Goal: Task Accomplishment & Management: Use online tool/utility

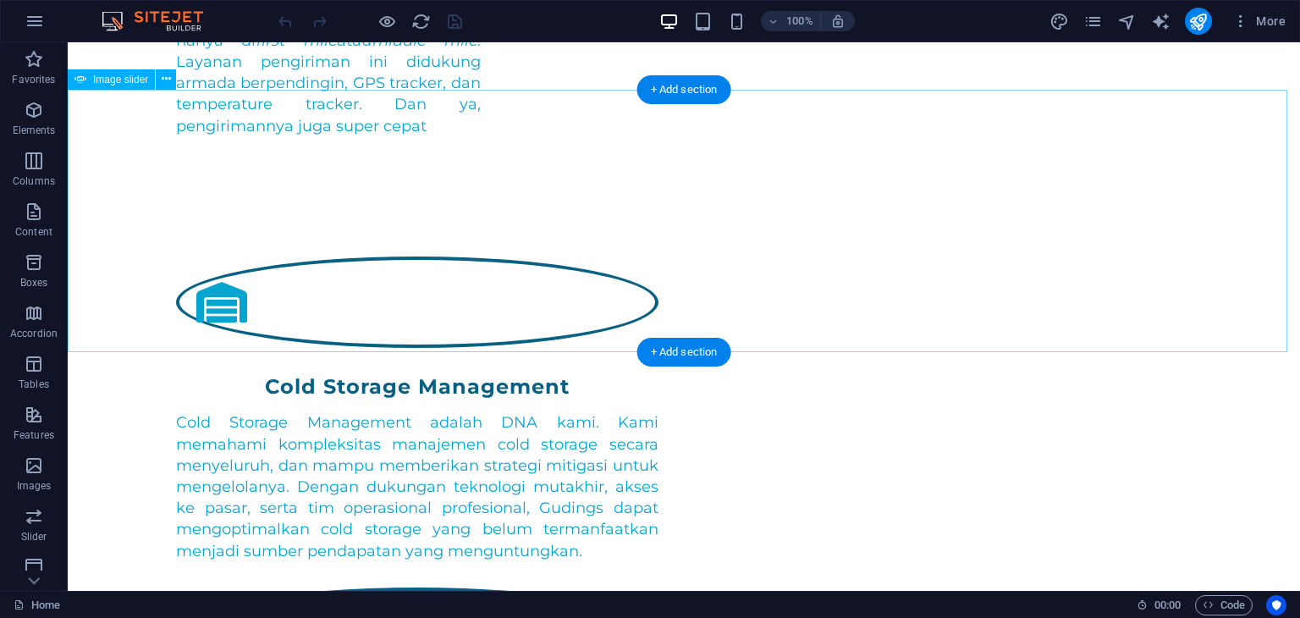
scroll to position [5280, 0]
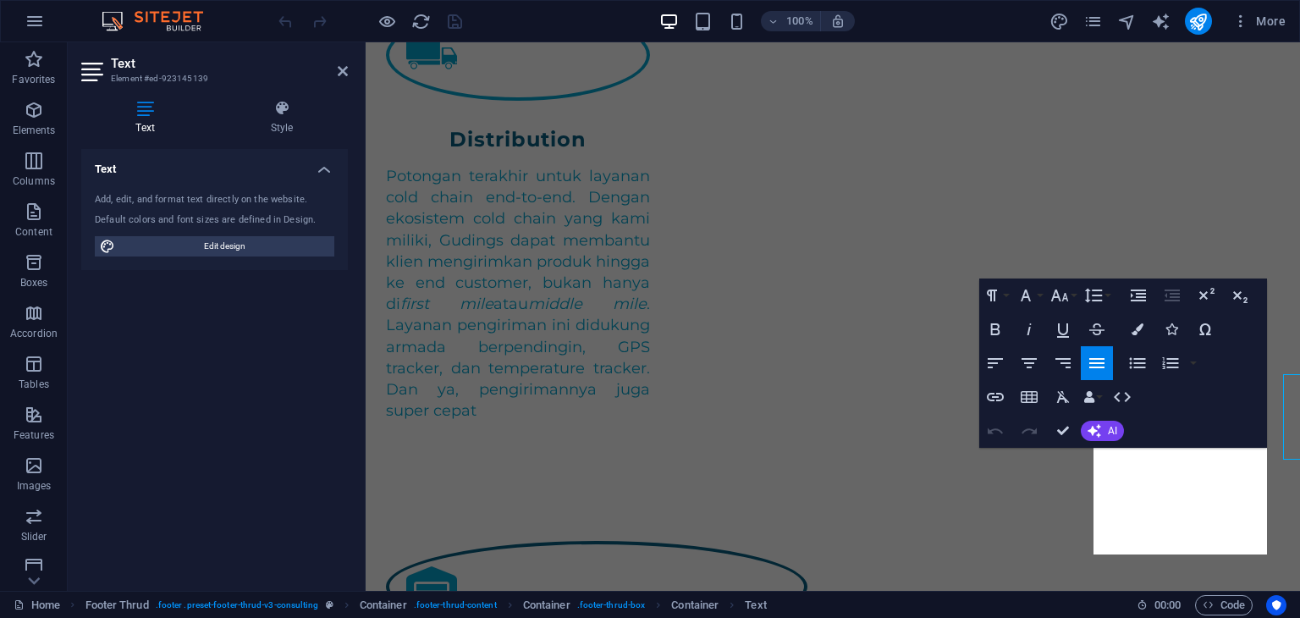
scroll to position [5220, 0]
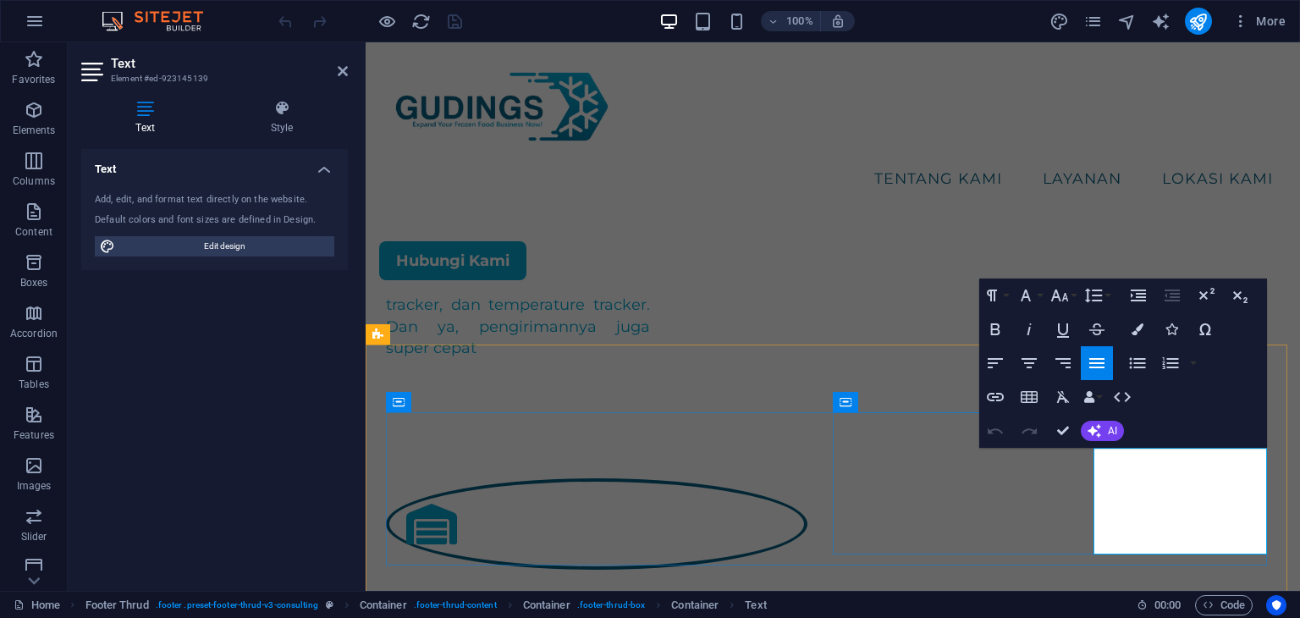
drag, startPoint x: 1124, startPoint y: 524, endPoint x: 1090, endPoint y: 524, distance: 33.9
drag, startPoint x: 1242, startPoint y: 522, endPoint x: 1096, endPoint y: 532, distance: 146.8
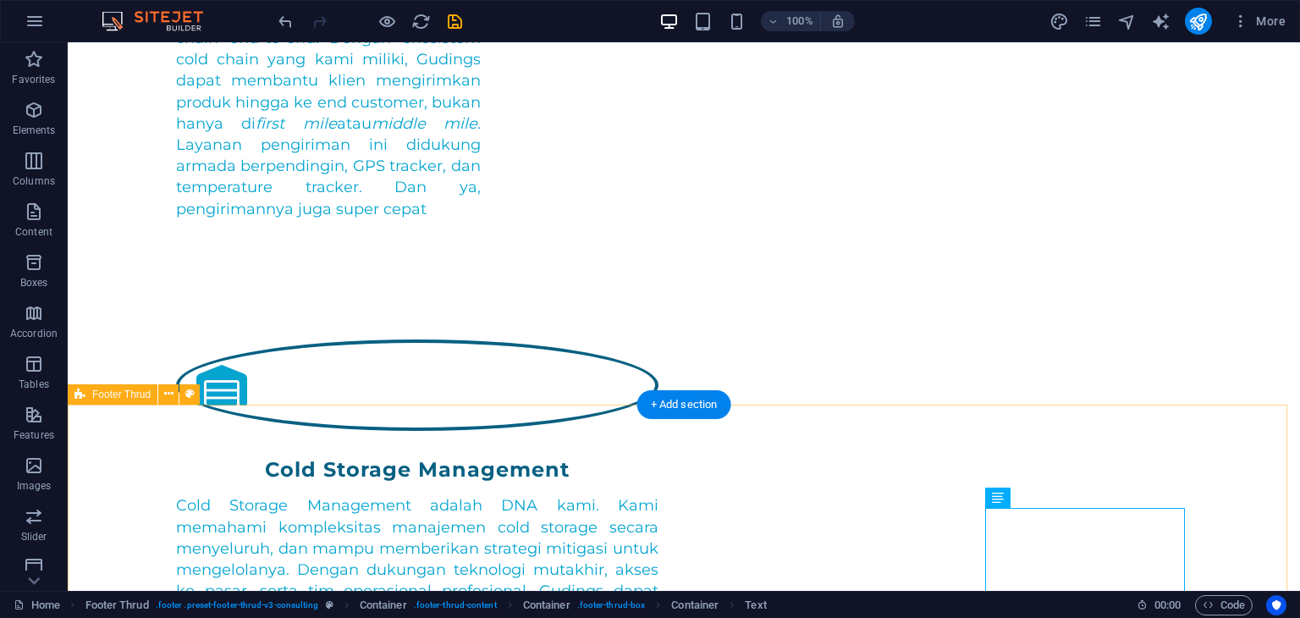
scroll to position [5280, 0]
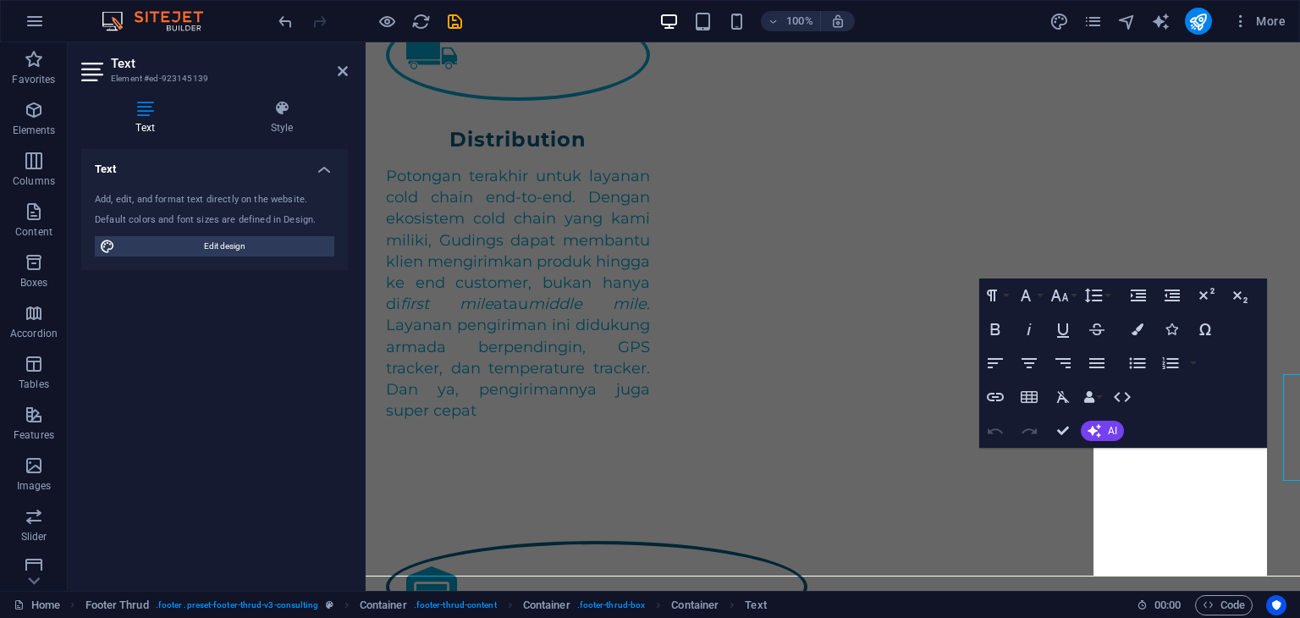
scroll to position [5220, 0]
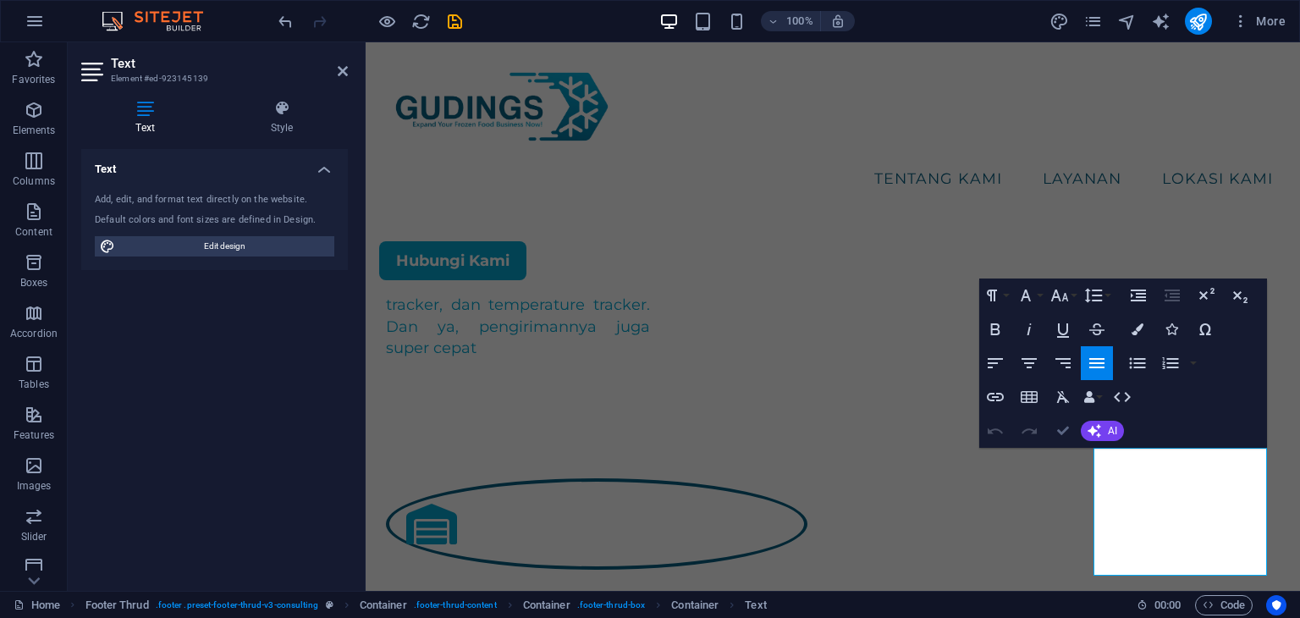
drag, startPoint x: 1068, startPoint y: 436, endPoint x: 1006, endPoint y: 399, distance: 72.2
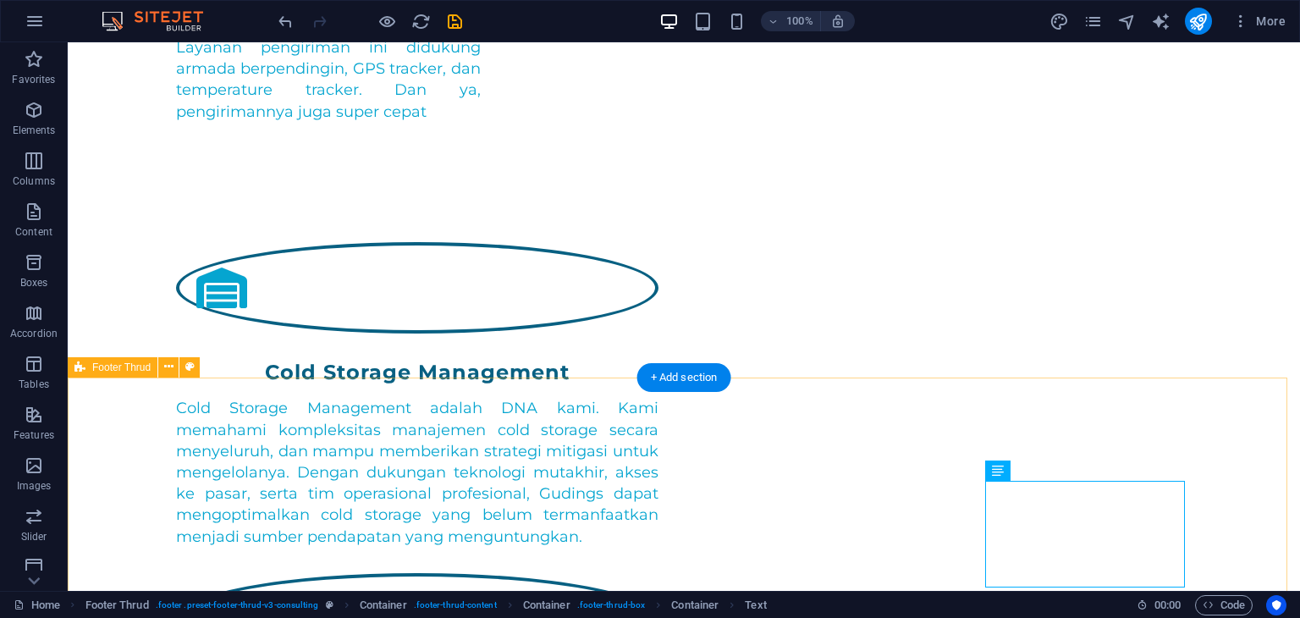
scroll to position [5280, 0]
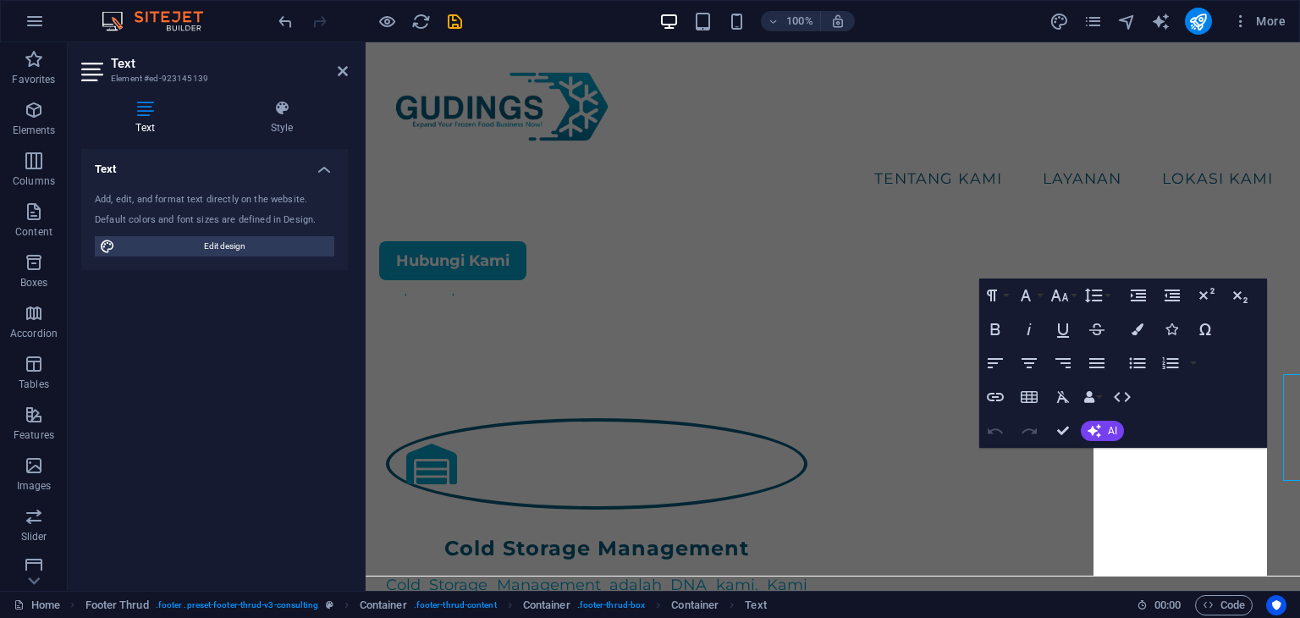
scroll to position [5220, 0]
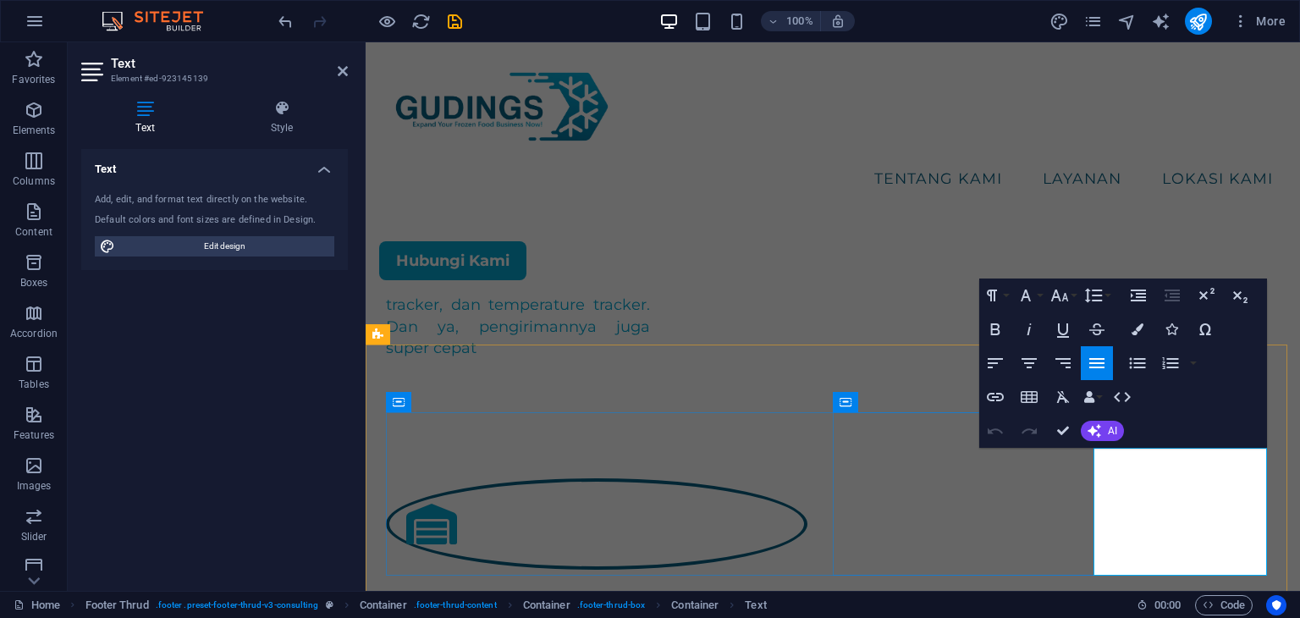
click at [997, 367] on icon "button" at bounding box center [996, 363] width 20 height 20
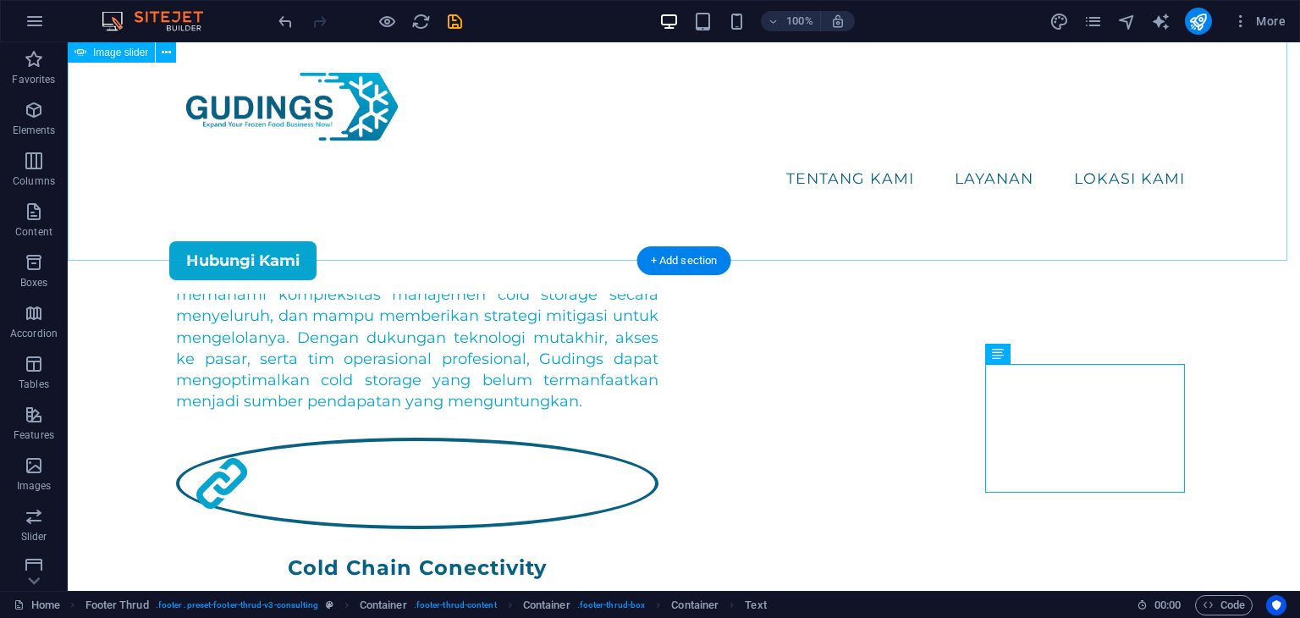
scroll to position [4782, 0]
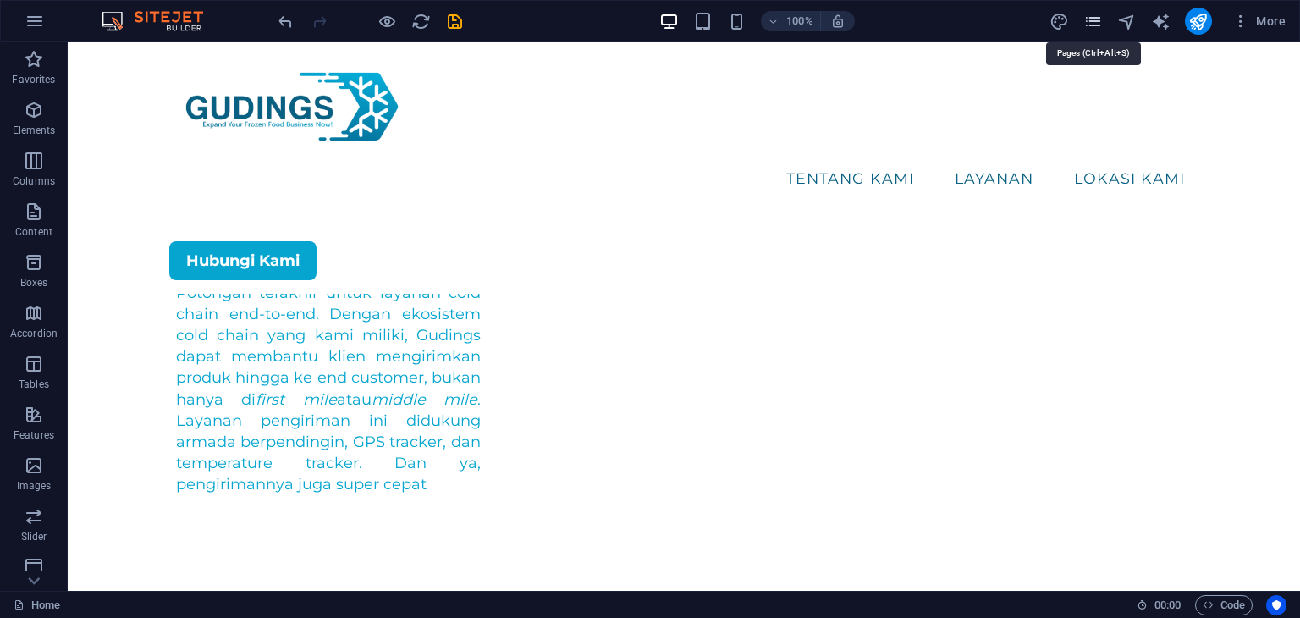
click at [1097, 22] on icon "pages" at bounding box center [1093, 21] width 19 height 19
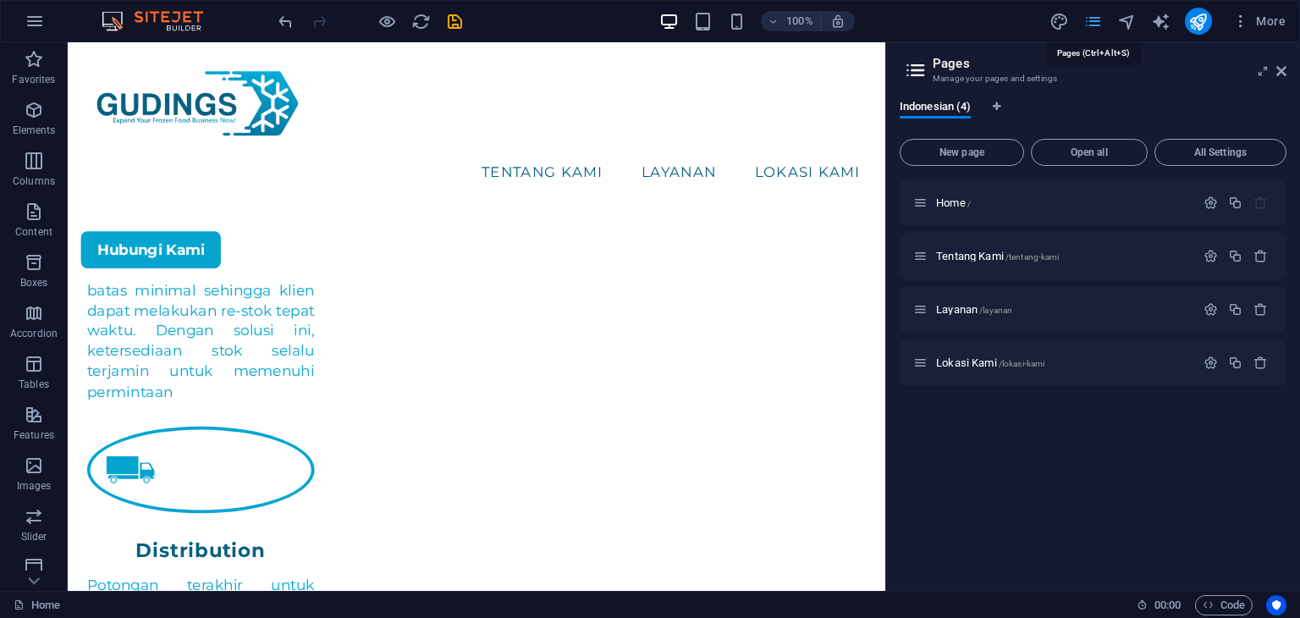
scroll to position [5046, 0]
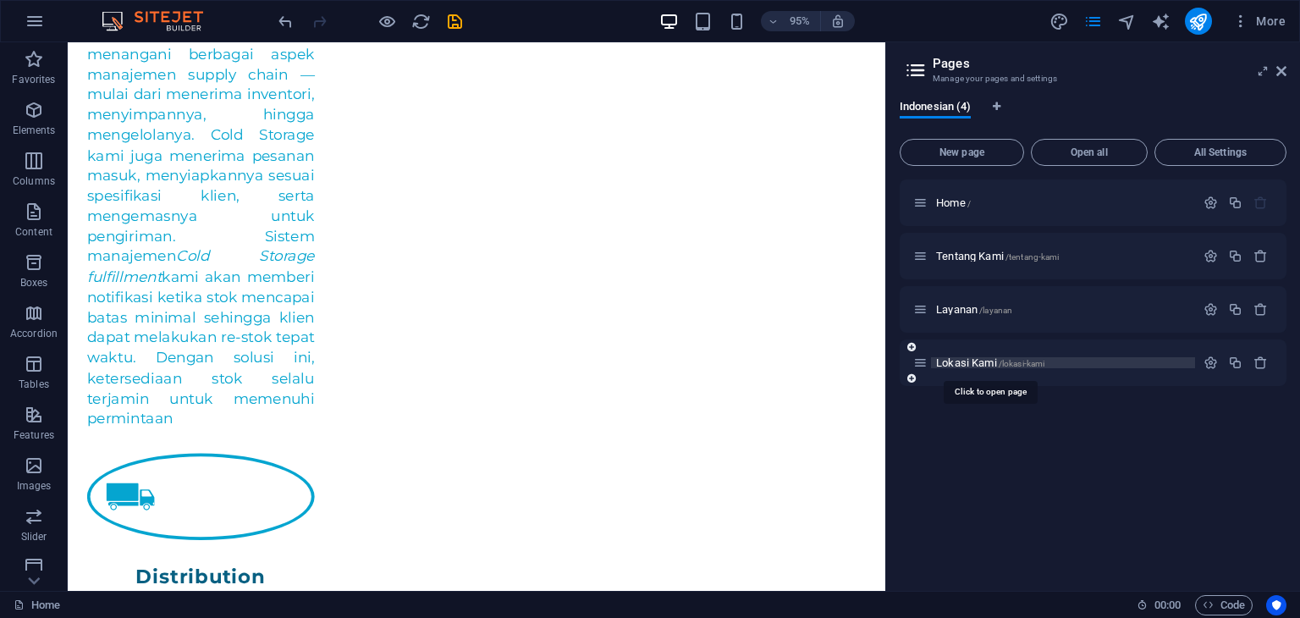
click at [975, 363] on span "Lokasi Kami /lokasi-kami" at bounding box center [990, 362] width 108 height 13
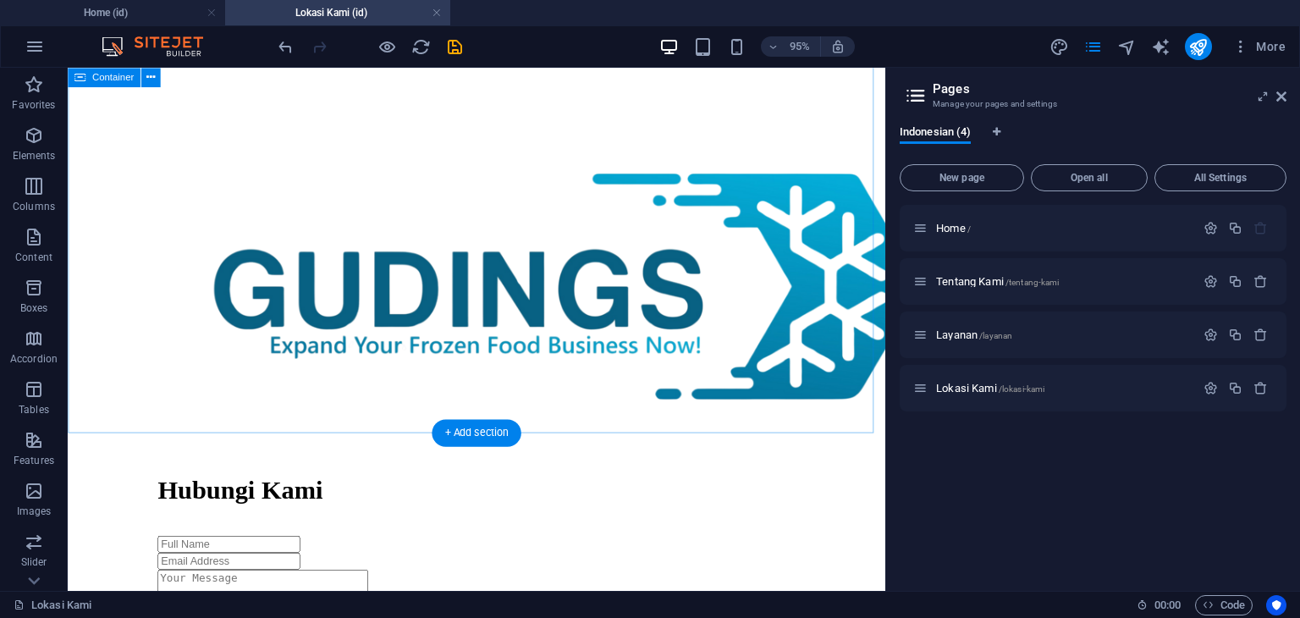
scroll to position [1016, 0]
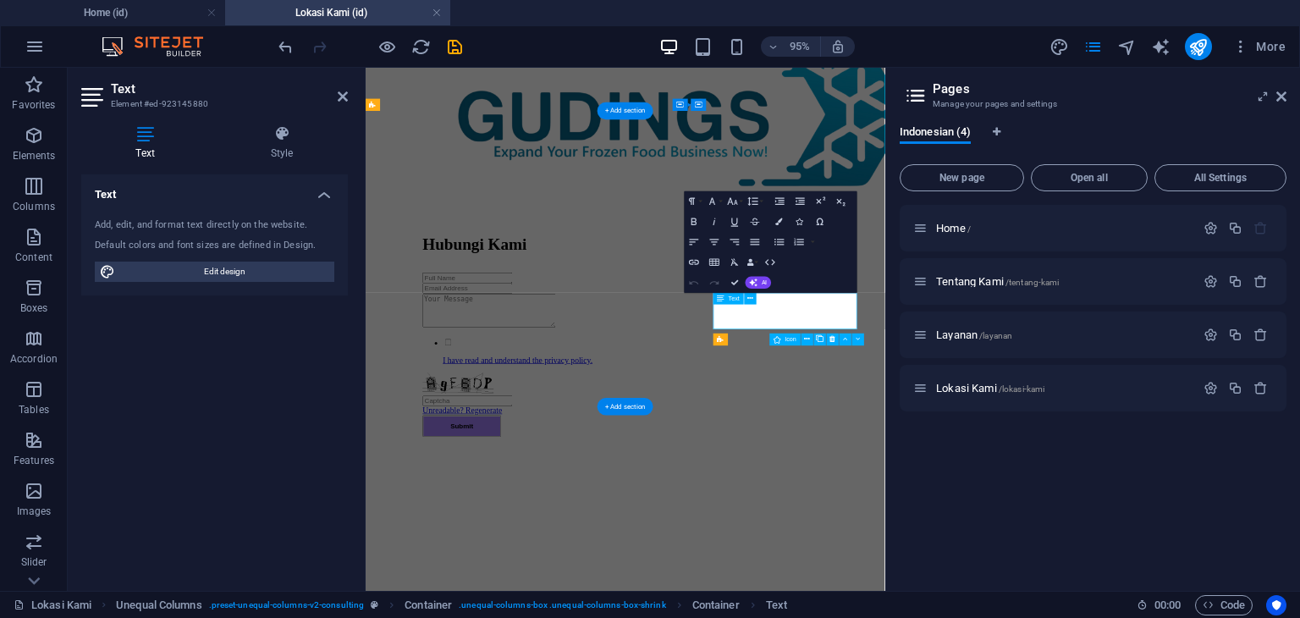
scroll to position [905, 0]
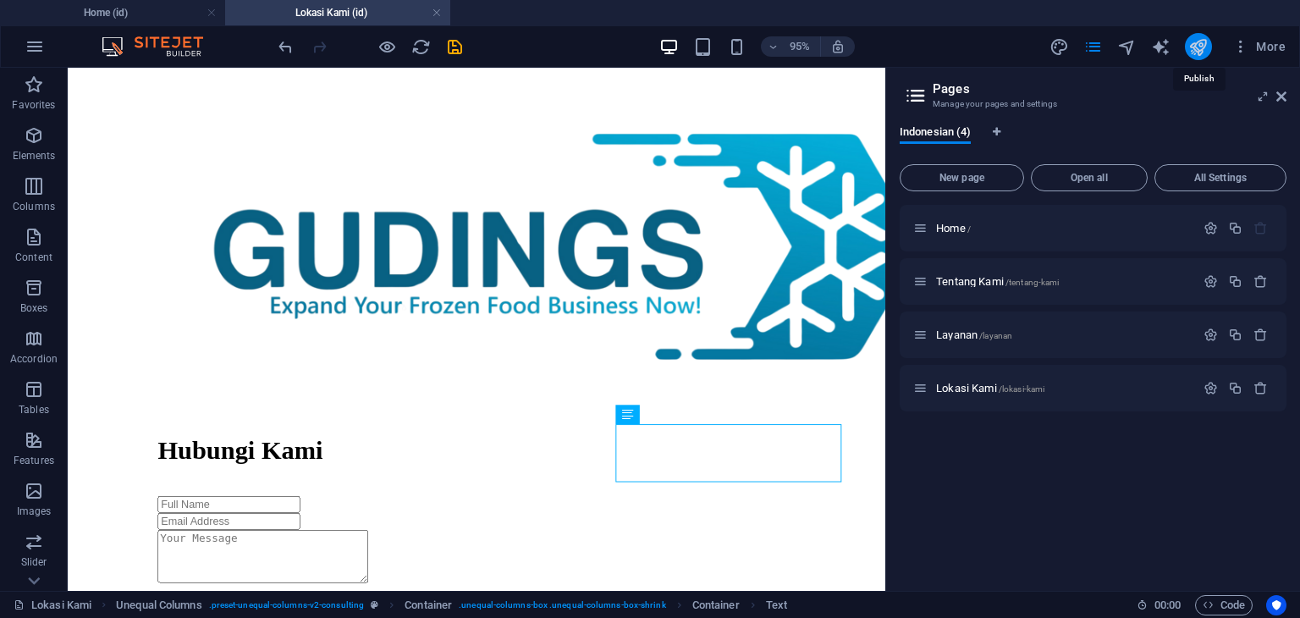
click at [1206, 47] on icon "publish" at bounding box center [1198, 46] width 19 height 19
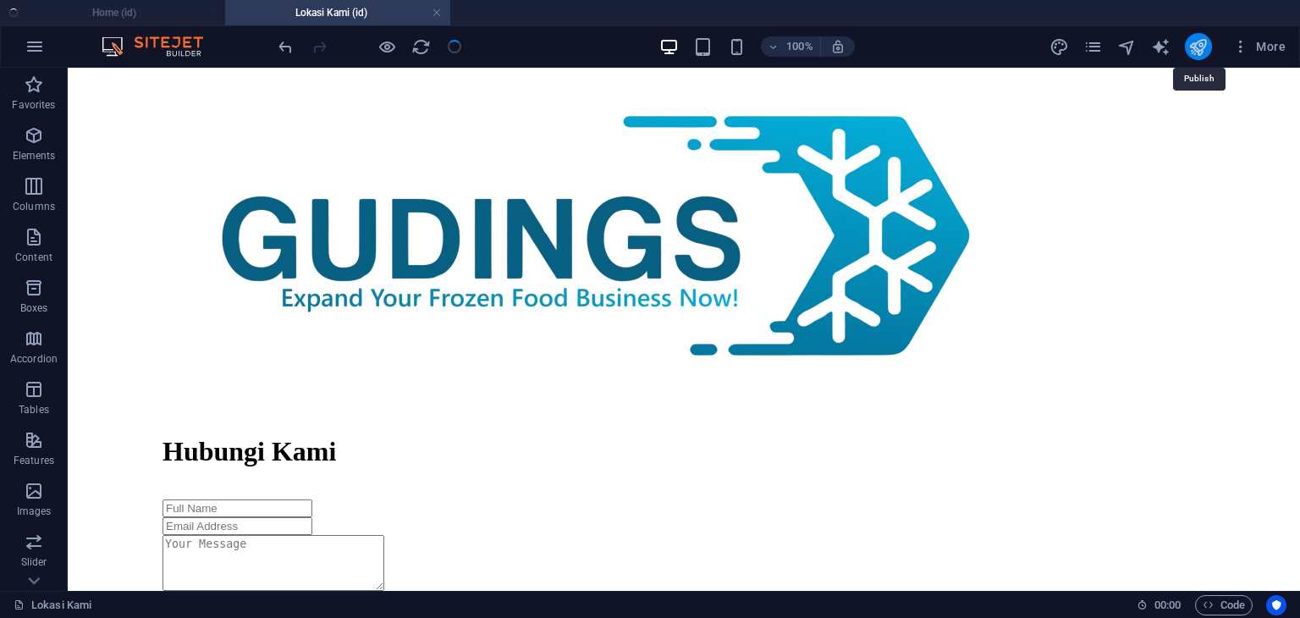
scroll to position [867, 0]
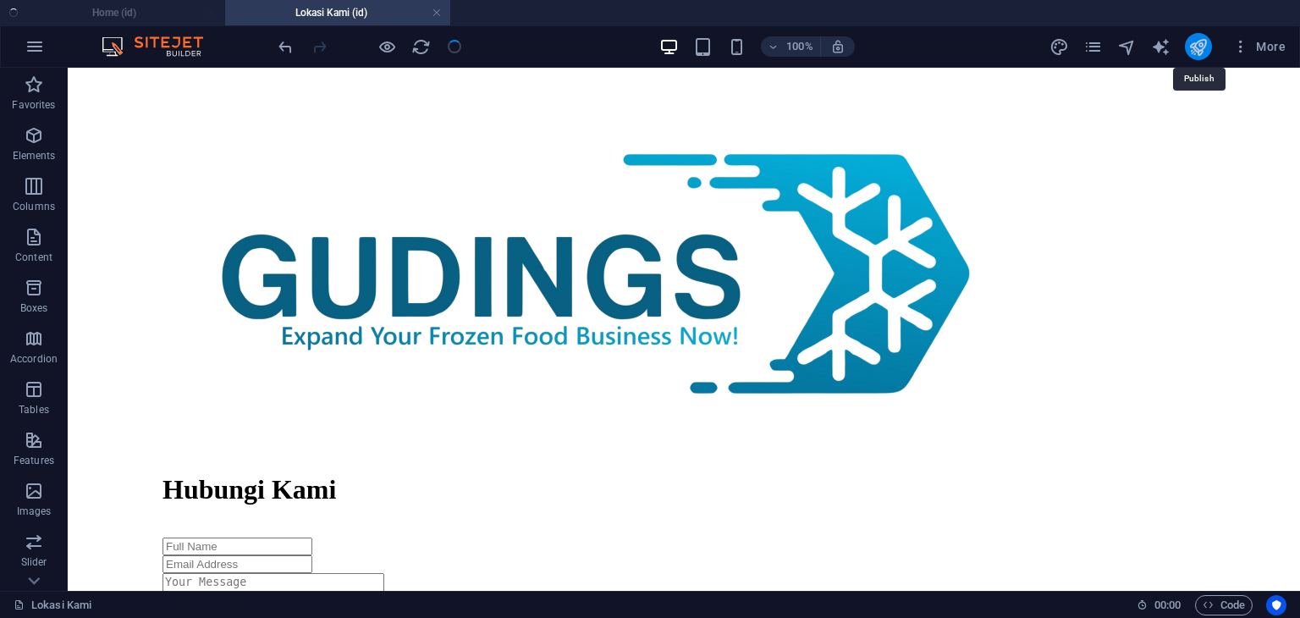
click at [1202, 48] on icon "publish" at bounding box center [1198, 46] width 19 height 19
click at [450, 45] on div at bounding box center [370, 46] width 190 height 27
click at [144, 9] on ul "Home (id) [PERSON_NAME] (id)" at bounding box center [650, 12] width 1300 height 25
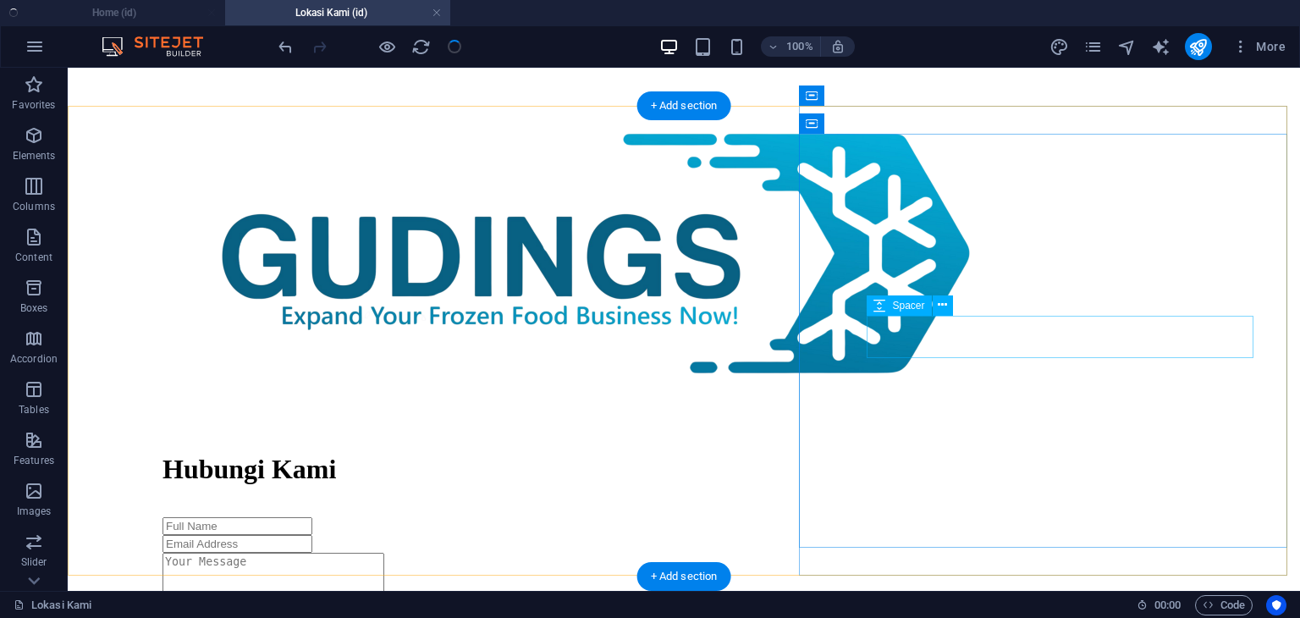
scroll to position [1184, 0]
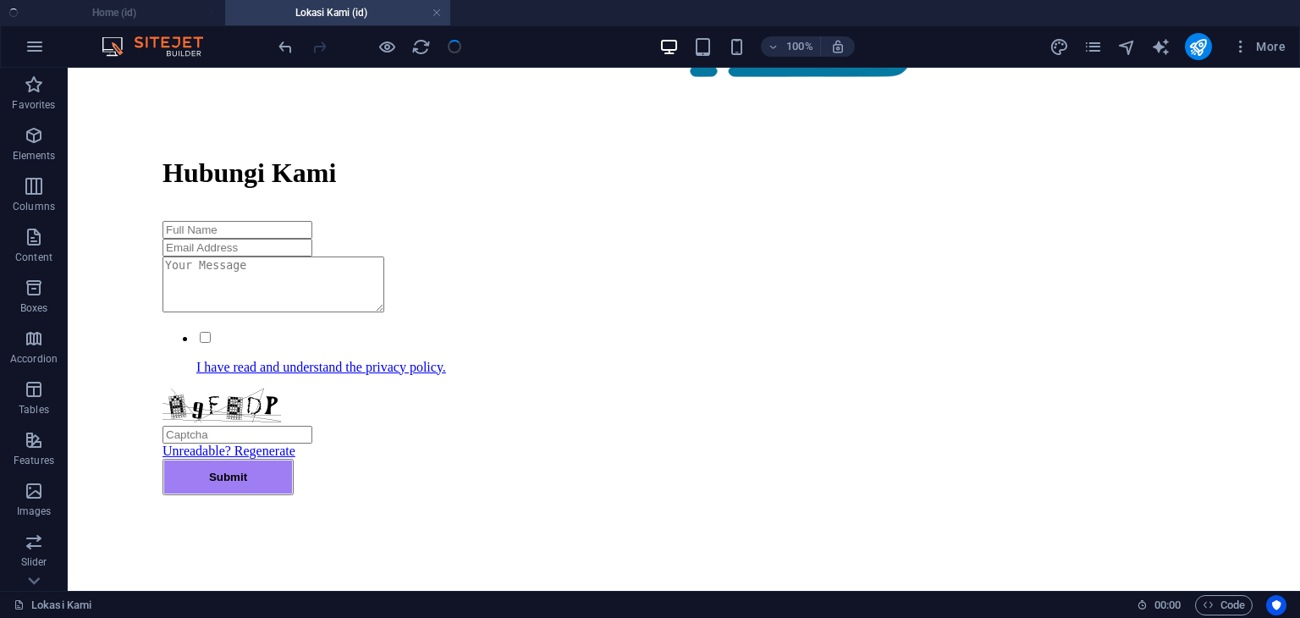
click at [306, 8] on h4 "Lokasi Kami (id)" at bounding box center [337, 12] width 225 height 19
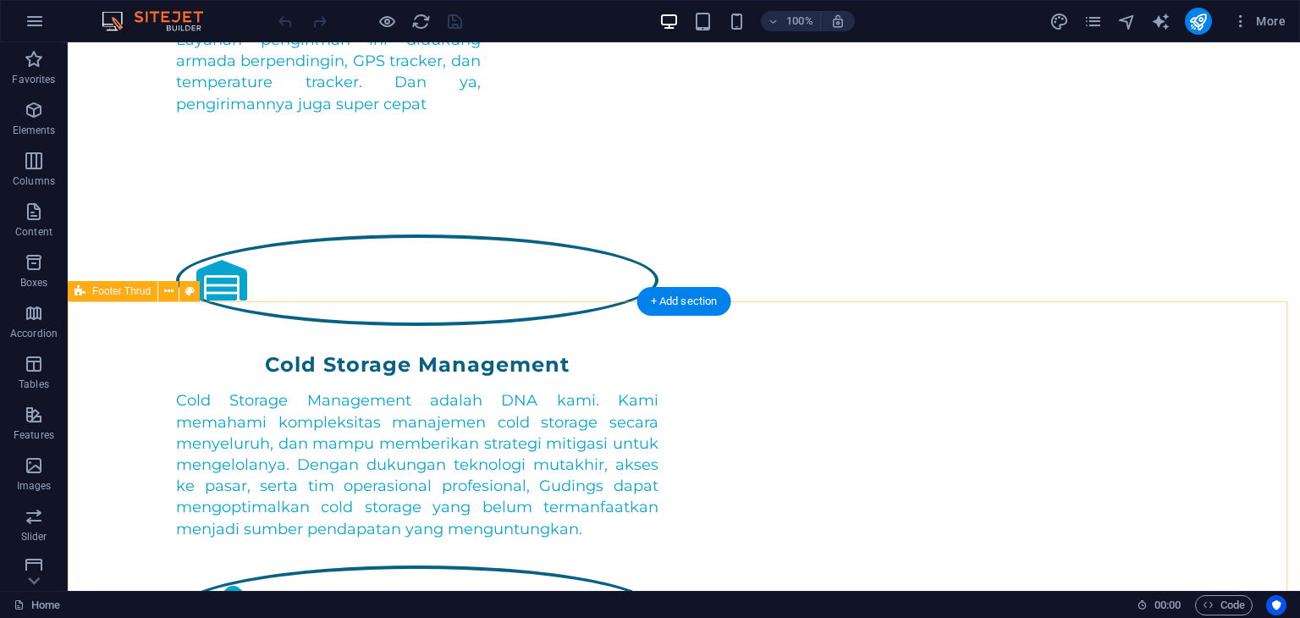
scroll to position [5290, 0]
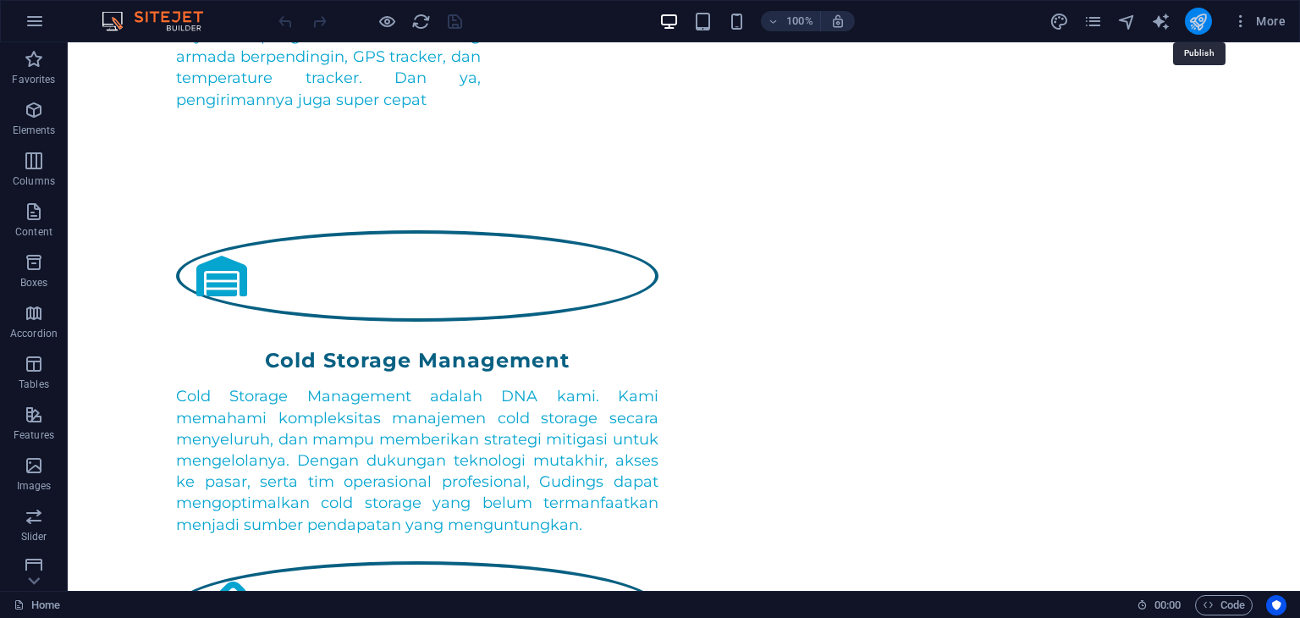
click at [1200, 23] on icon "publish" at bounding box center [1198, 21] width 19 height 19
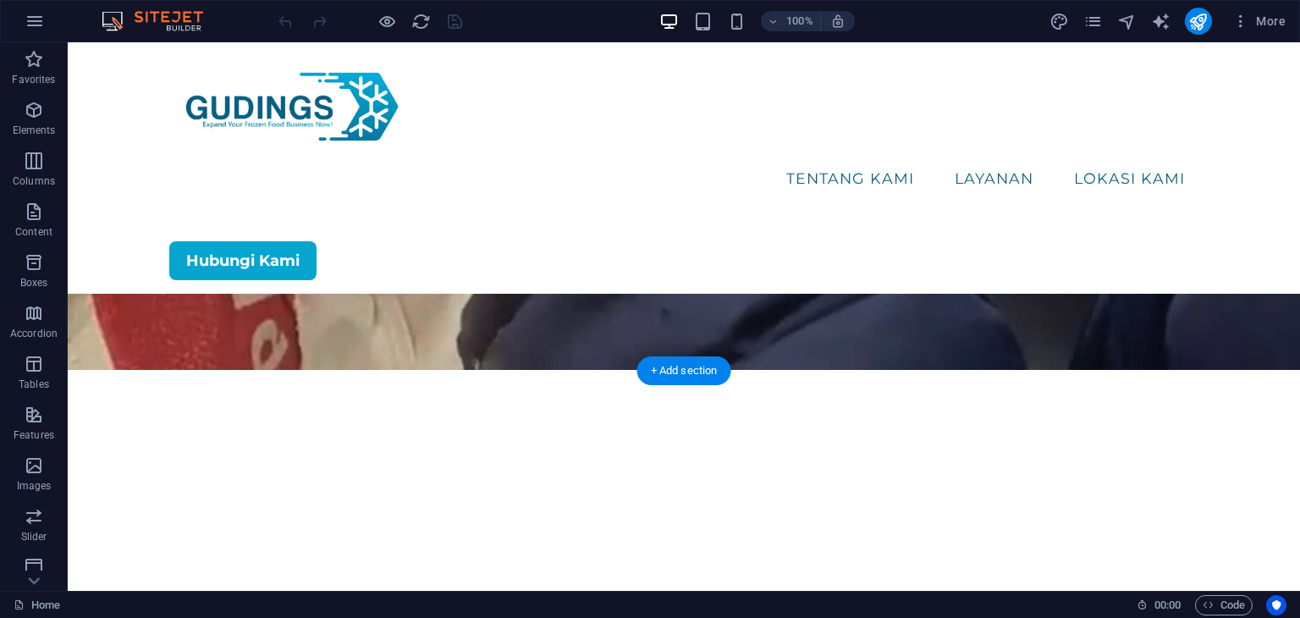
scroll to position [295, 0]
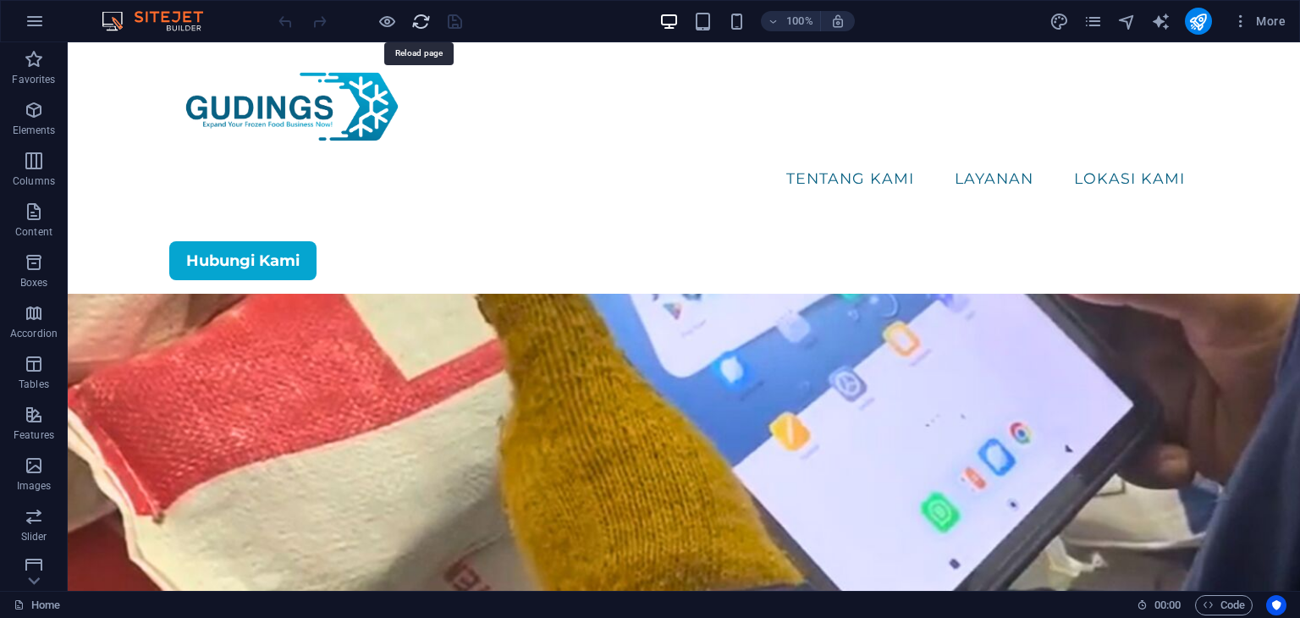
click at [412, 21] on icon "reload" at bounding box center [420, 21] width 19 height 19
click at [430, 22] on icon "reload" at bounding box center [420, 21] width 19 height 19
click at [419, 22] on icon "reload" at bounding box center [420, 21] width 19 height 19
click at [1091, 16] on icon "pages" at bounding box center [1093, 21] width 19 height 19
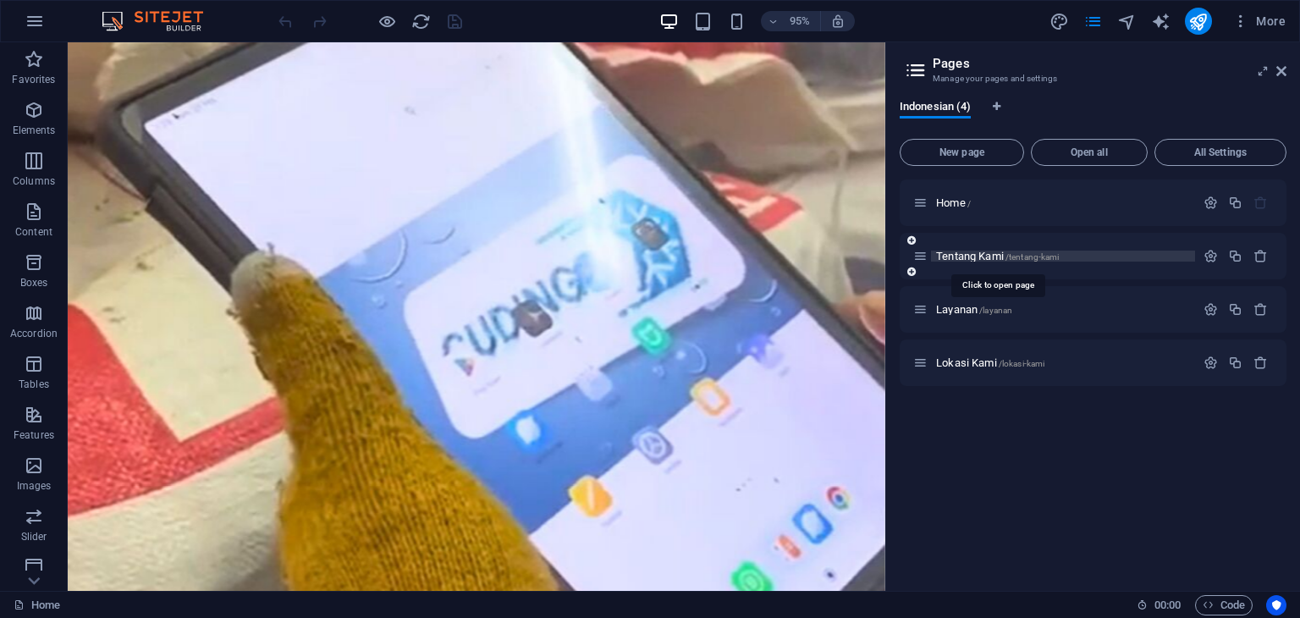
click at [979, 250] on span "Tentang Kami /tentang-kami" at bounding box center [997, 256] width 123 height 13
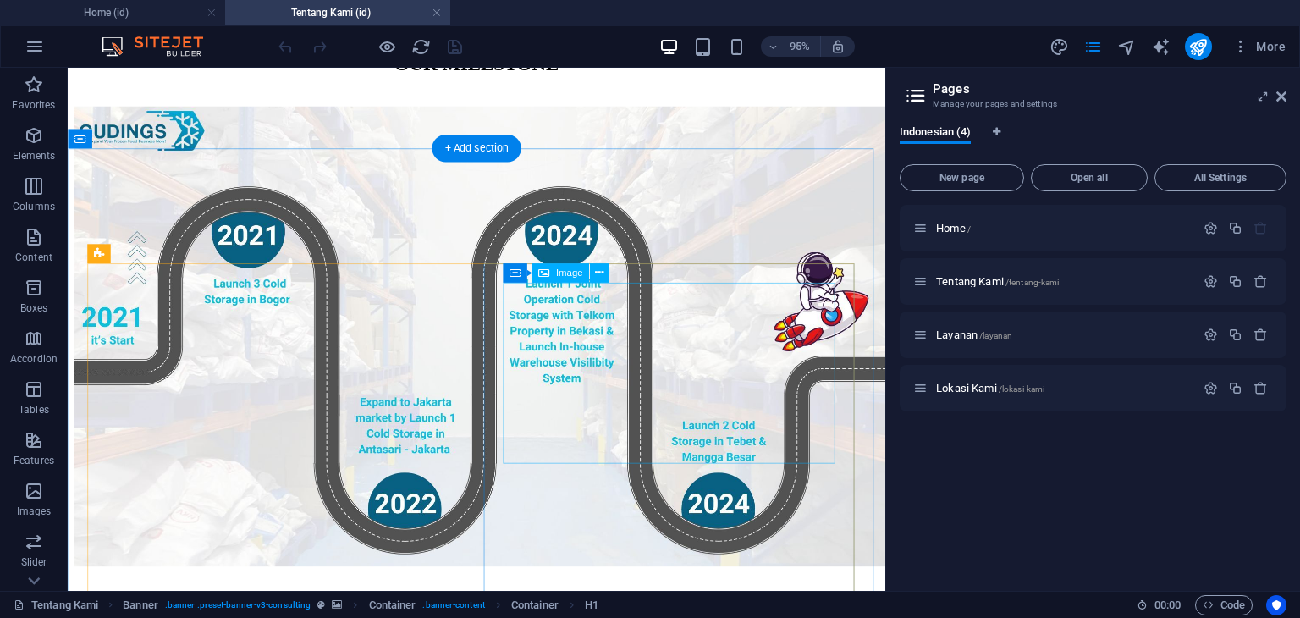
scroll to position [1981, 0]
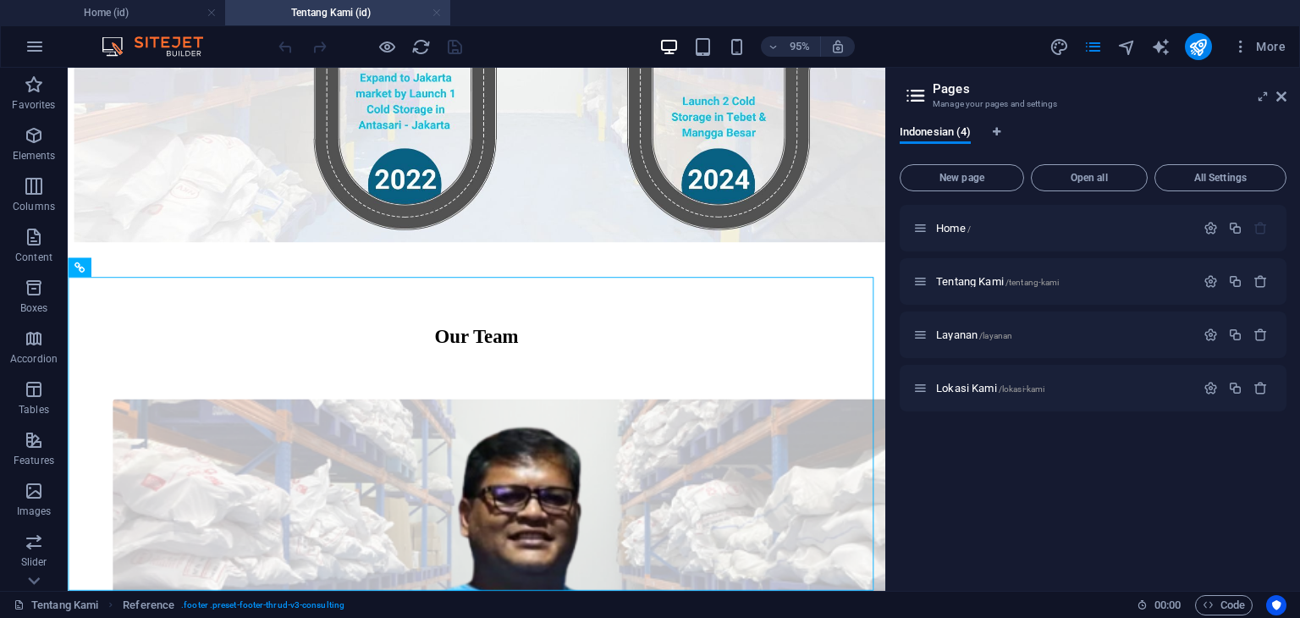
click at [440, 15] on link at bounding box center [437, 13] width 10 height 16
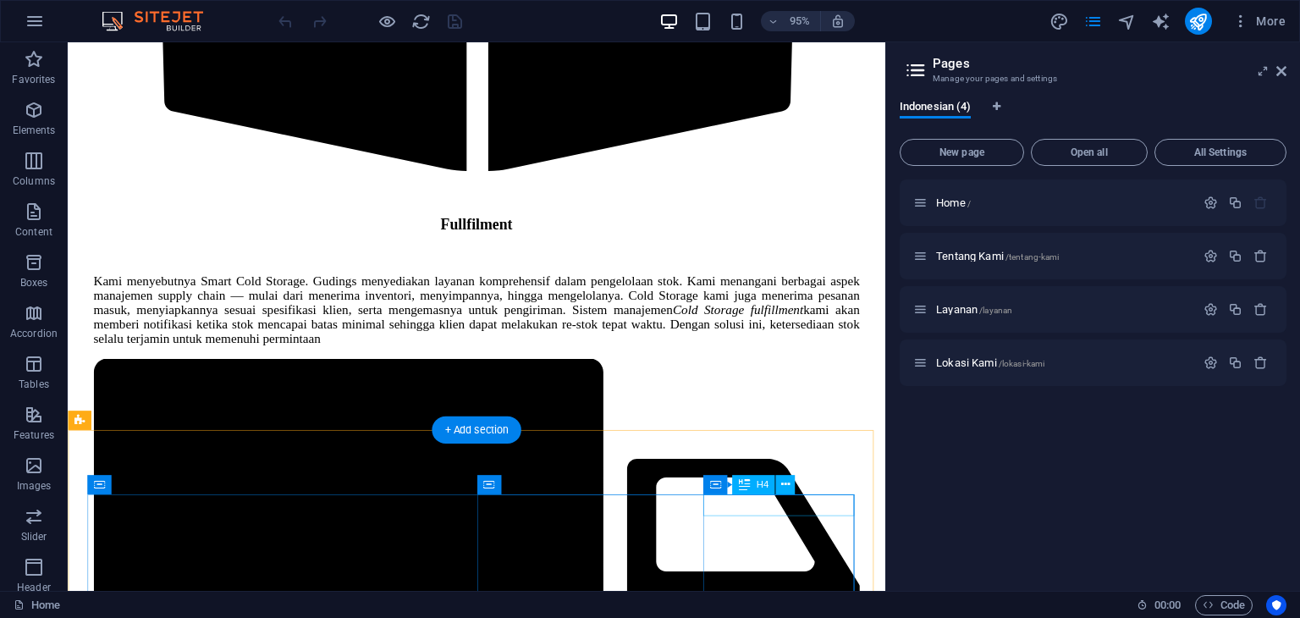
scroll to position [5451, 0]
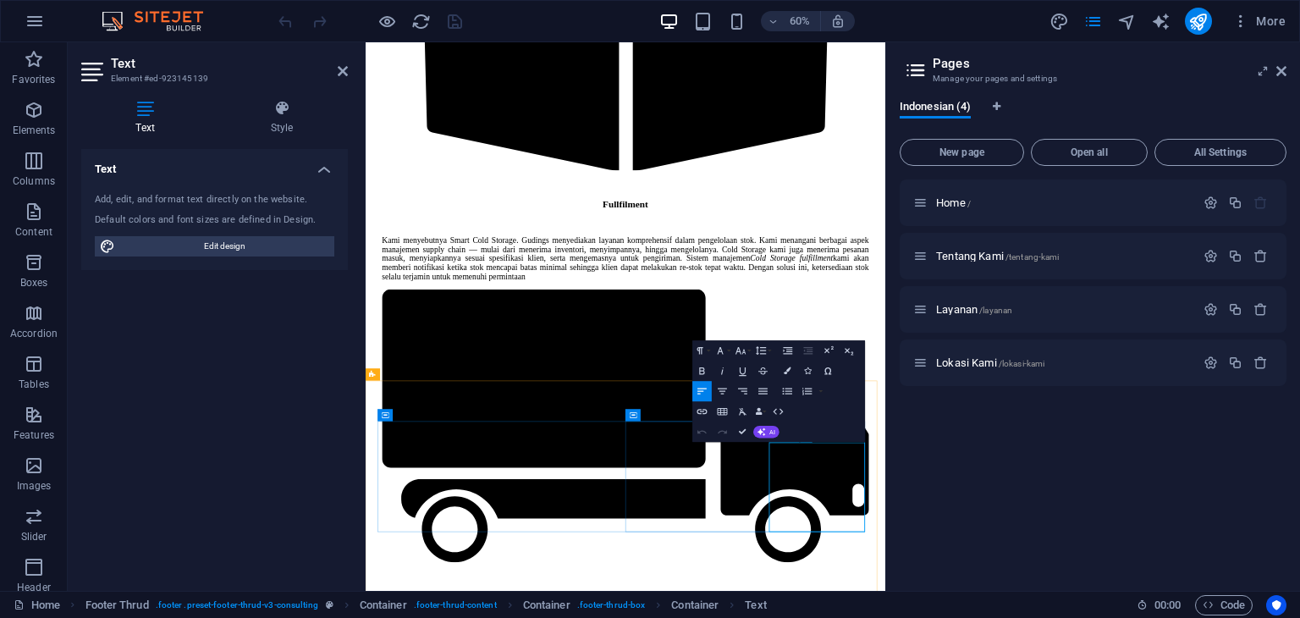
scroll to position [5117, 0]
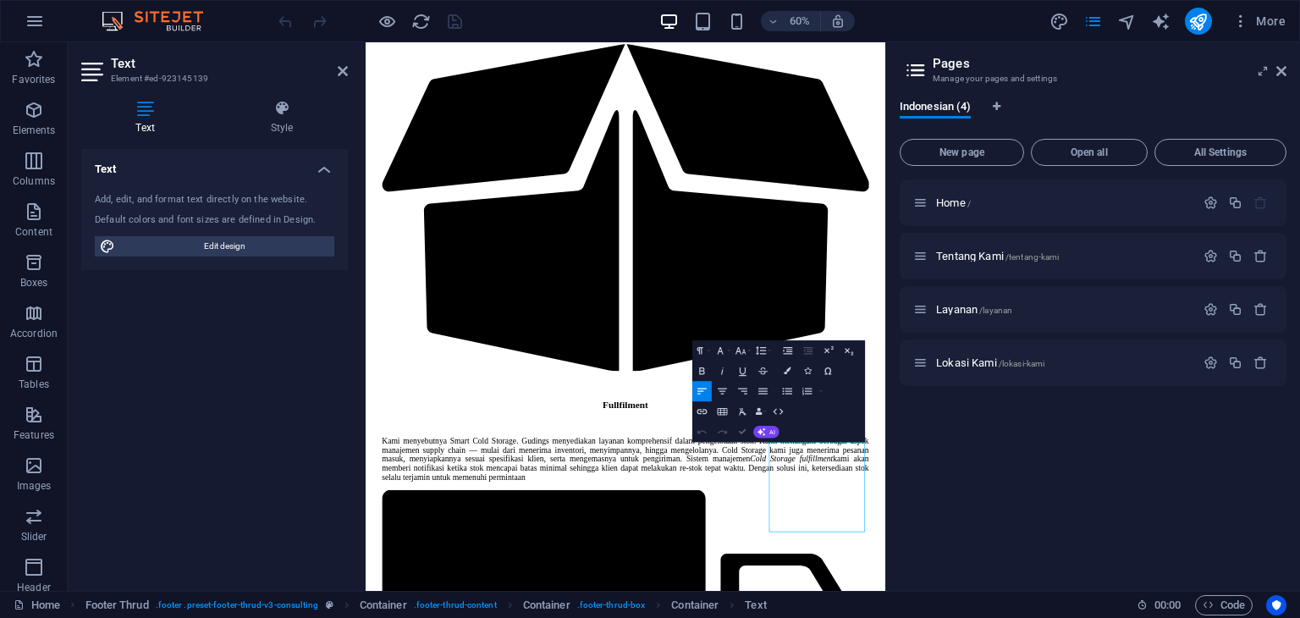
drag, startPoint x: 742, startPoint y: 431, endPoint x: 709, endPoint y: 411, distance: 37.6
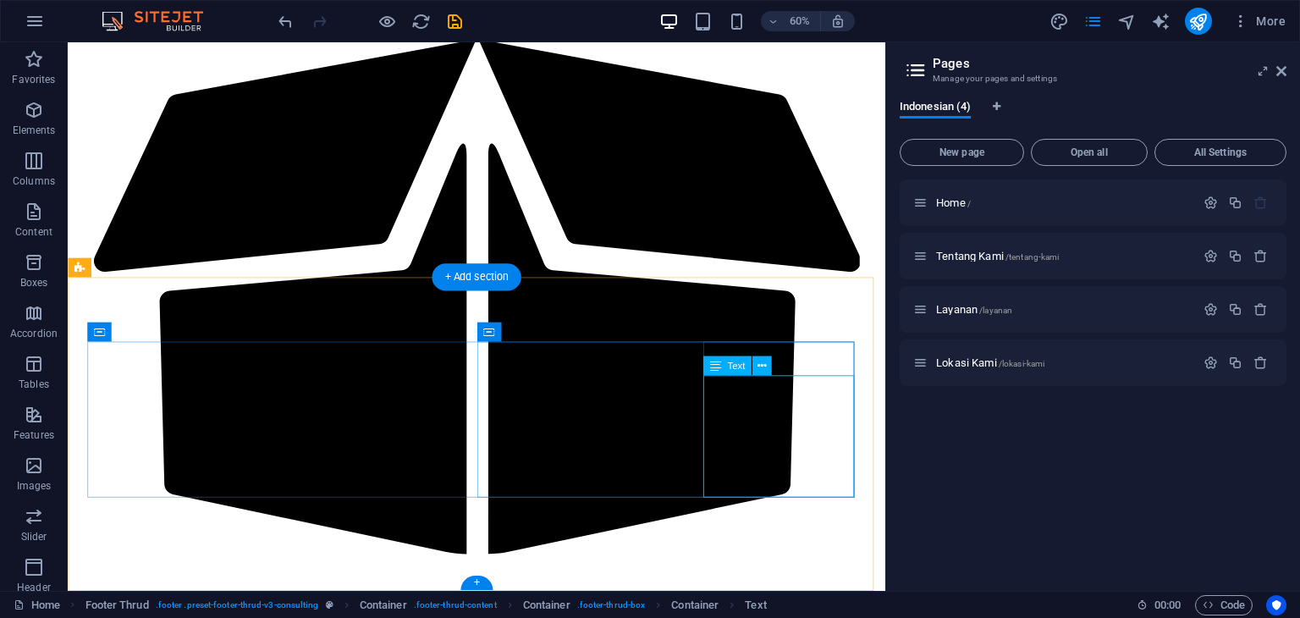
scroll to position [5451, 0]
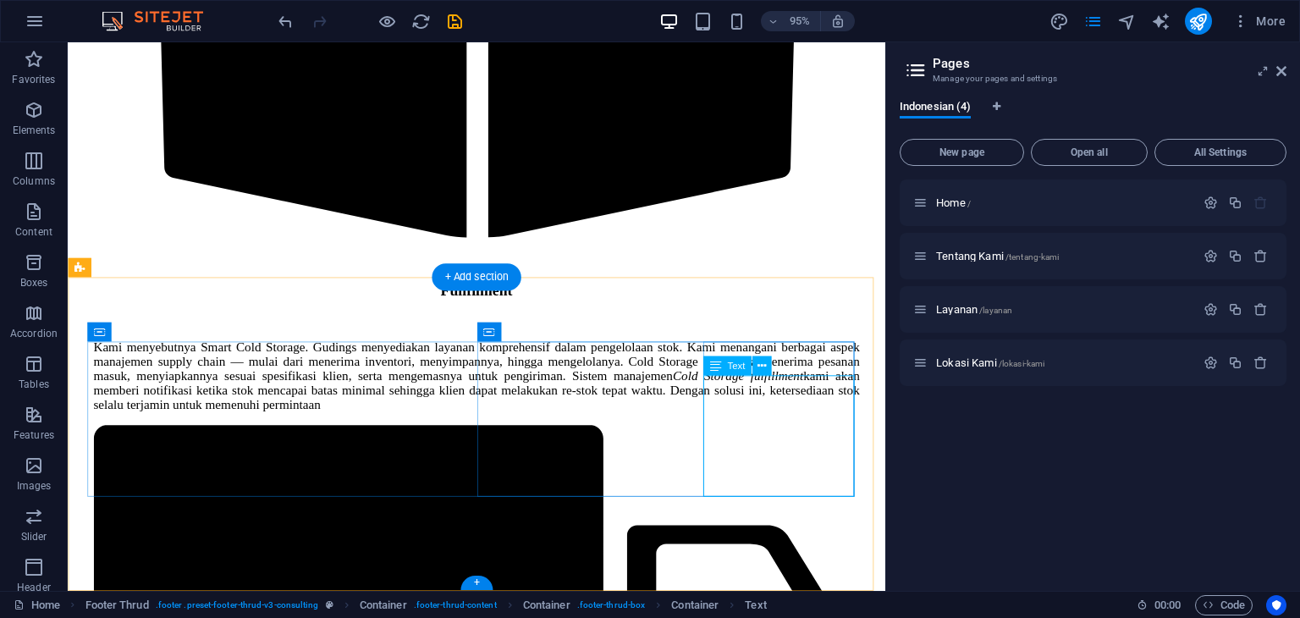
click at [763, 369] on icon at bounding box center [762, 365] width 8 height 17
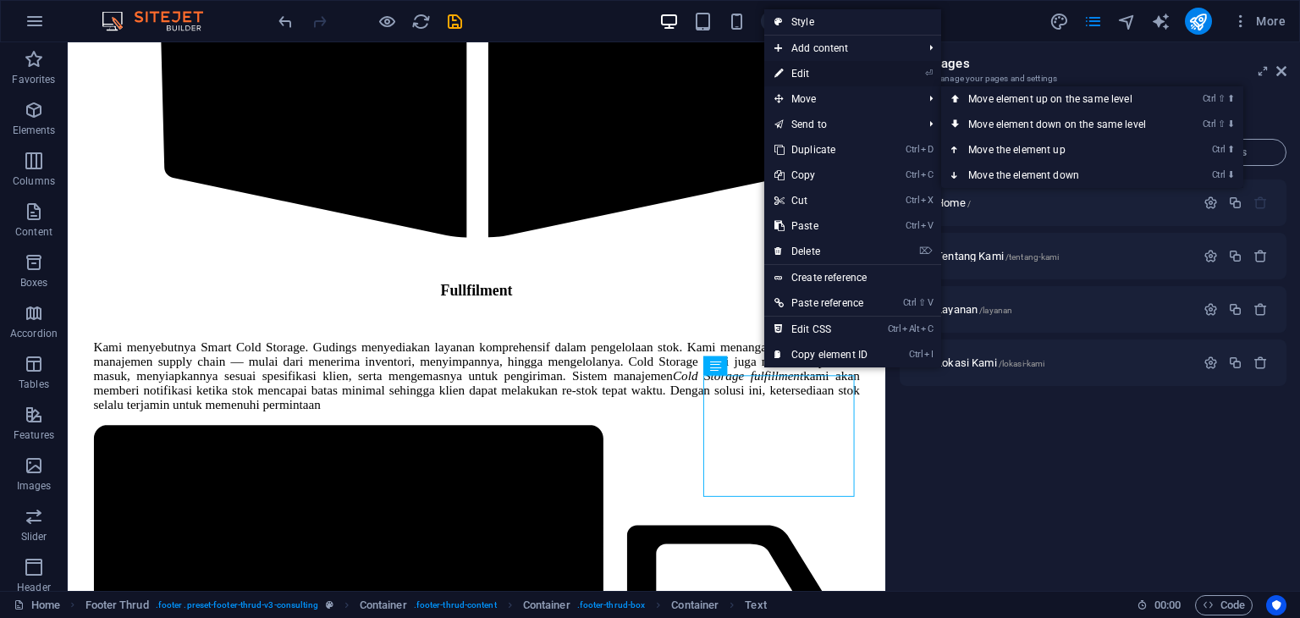
drag, startPoint x: 788, startPoint y: 268, endPoint x: 813, endPoint y: 75, distance: 193.8
click at [813, 75] on link "⏎ Edit" at bounding box center [821, 73] width 113 height 25
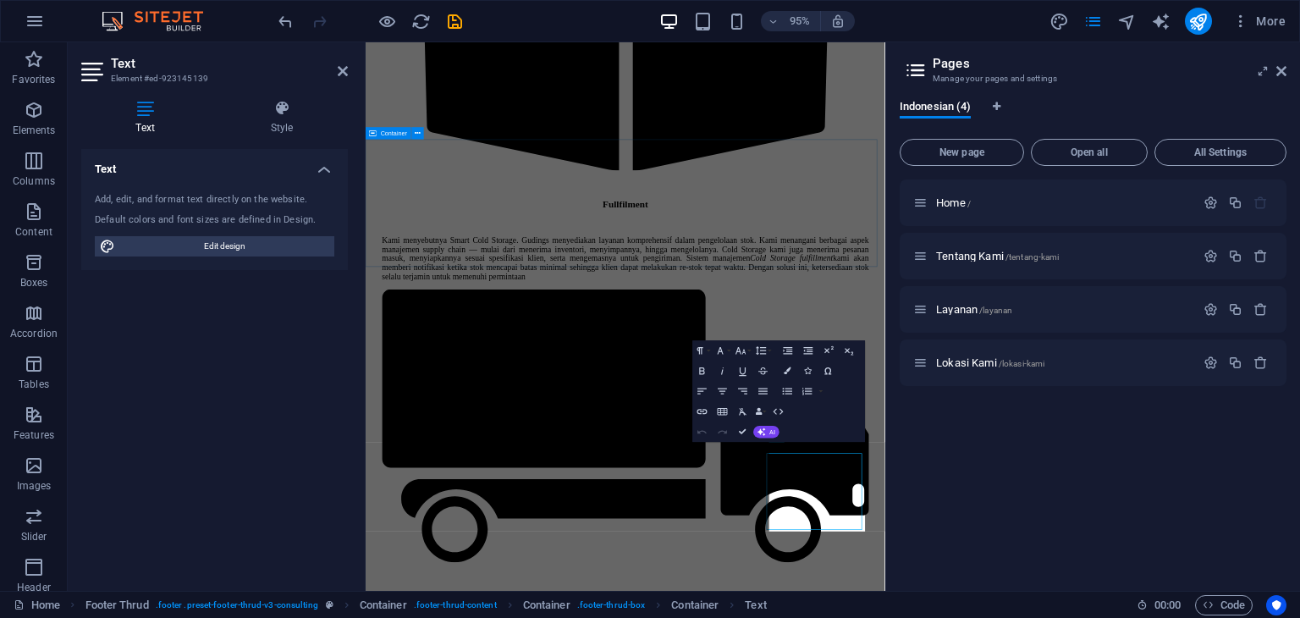
scroll to position [5117, 0]
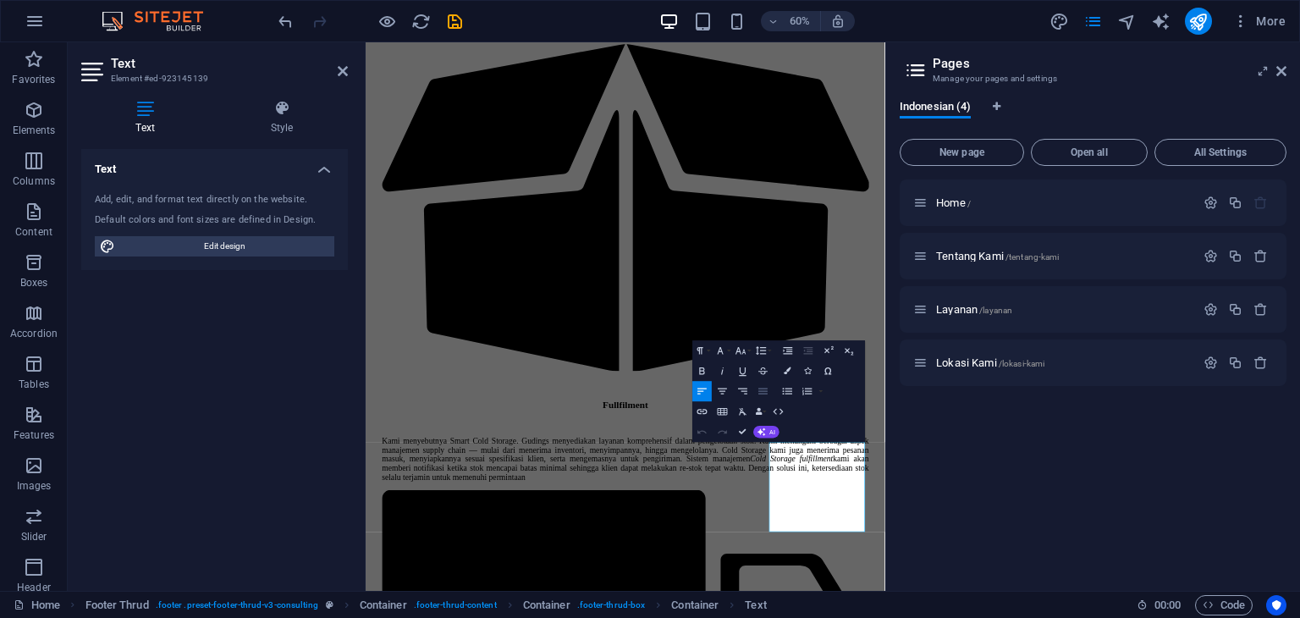
click at [758, 391] on icon "button" at bounding box center [764, 391] width 12 height 12
click at [718, 389] on icon "button" at bounding box center [723, 391] width 12 height 12
click at [698, 398] on button "Align Left" at bounding box center [702, 391] width 19 height 20
drag, startPoint x: 747, startPoint y: 433, endPoint x: 722, endPoint y: 422, distance: 26.6
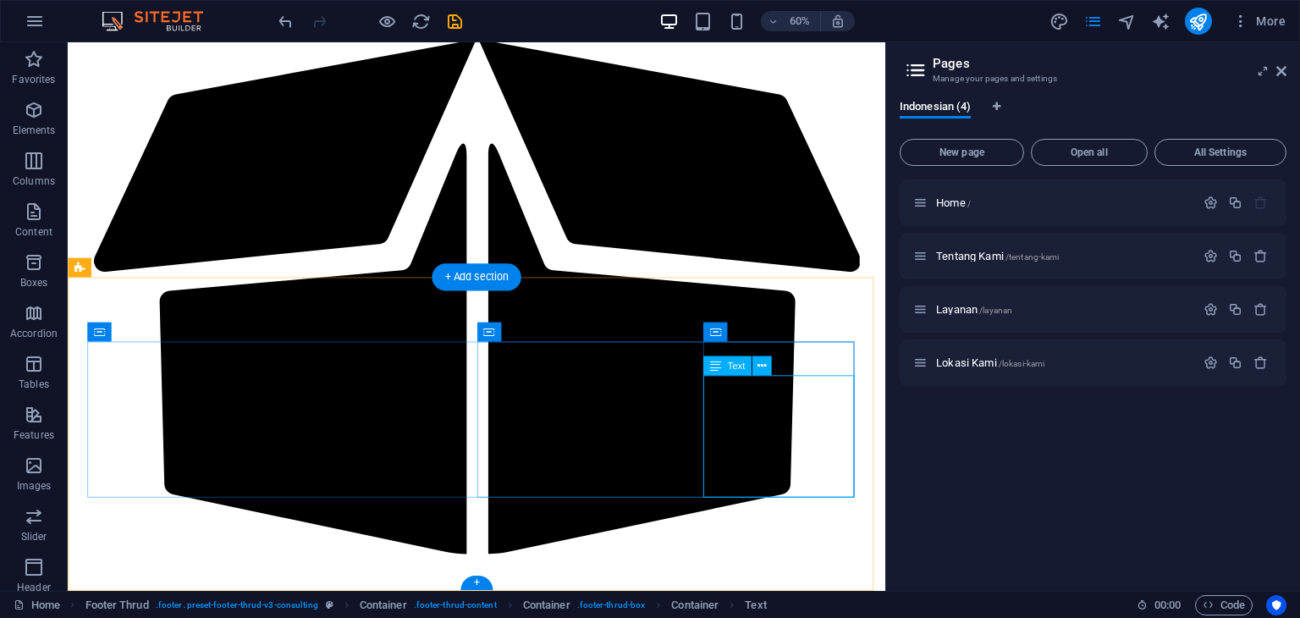
scroll to position [5451, 0]
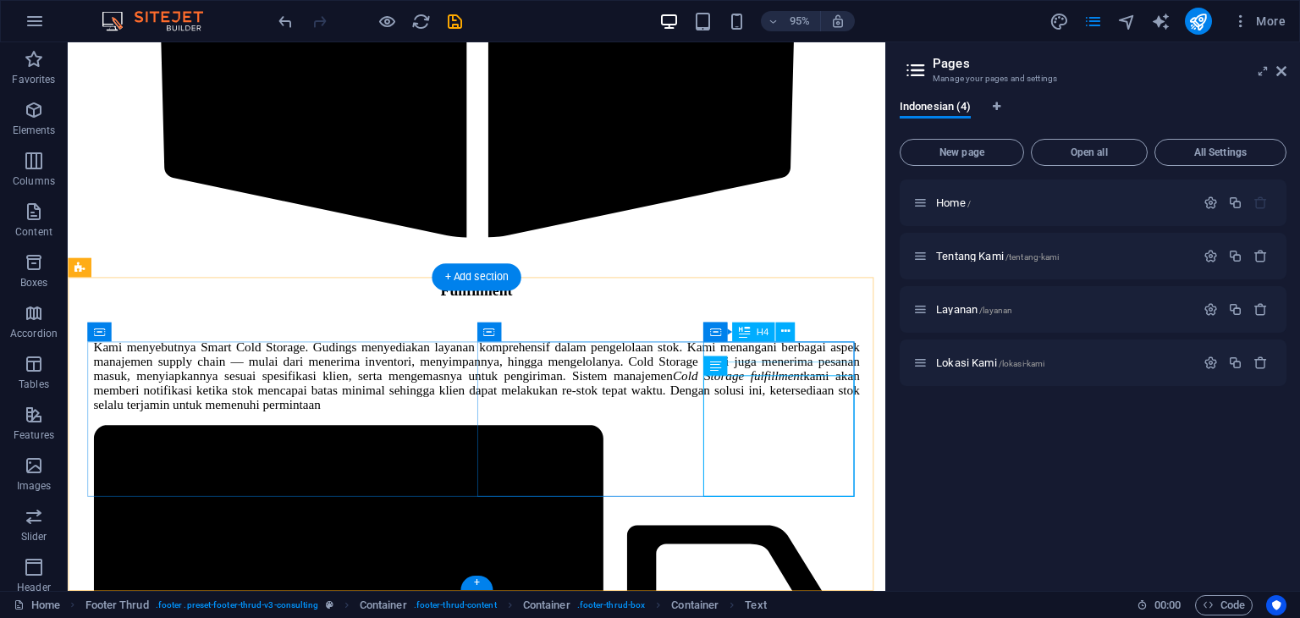
click at [765, 367] on icon at bounding box center [762, 365] width 8 height 17
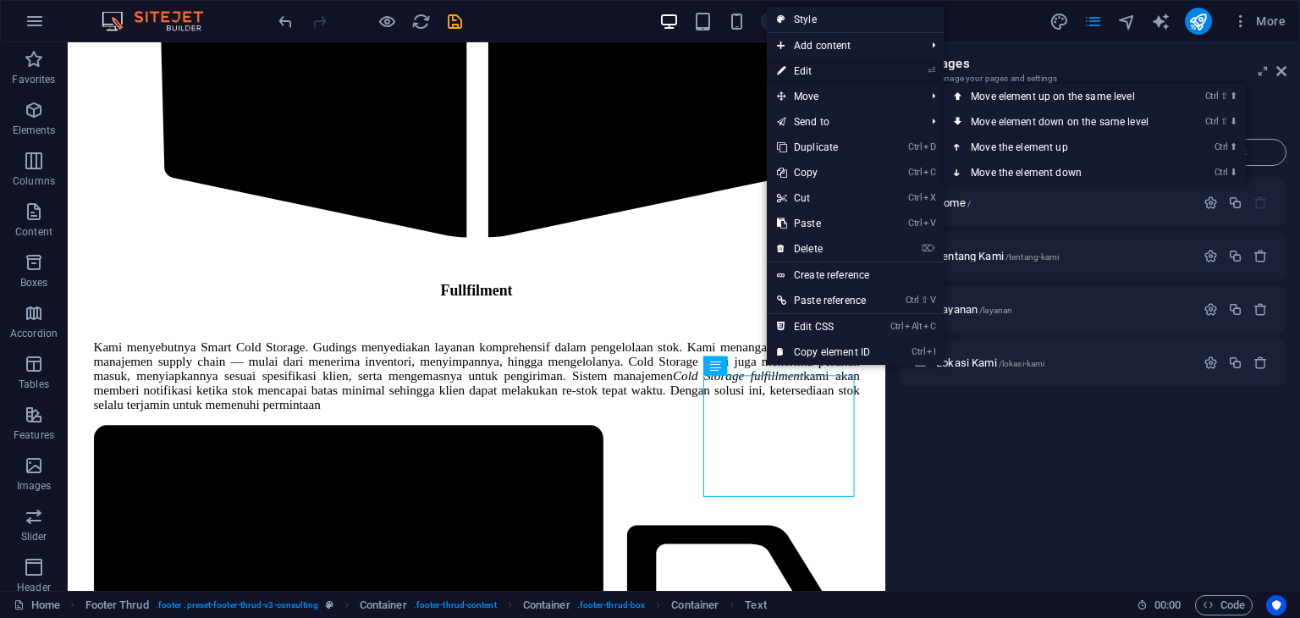
click at [828, 74] on link "⏎ Edit" at bounding box center [823, 70] width 113 height 25
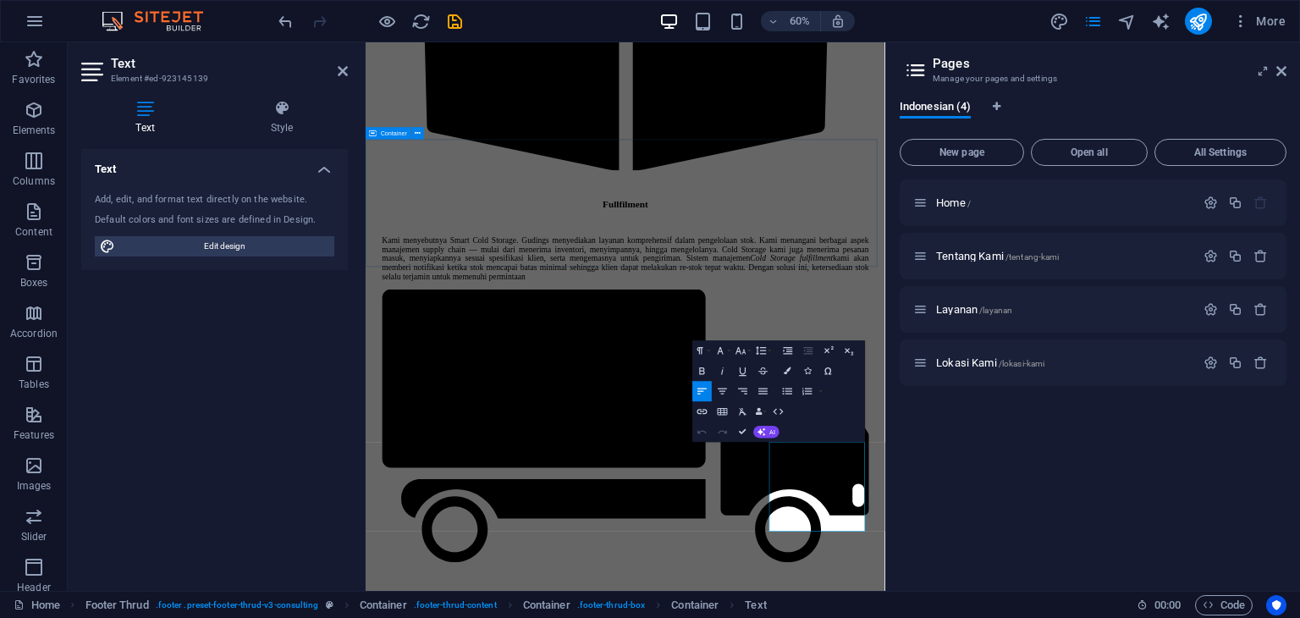
scroll to position [5117, 0]
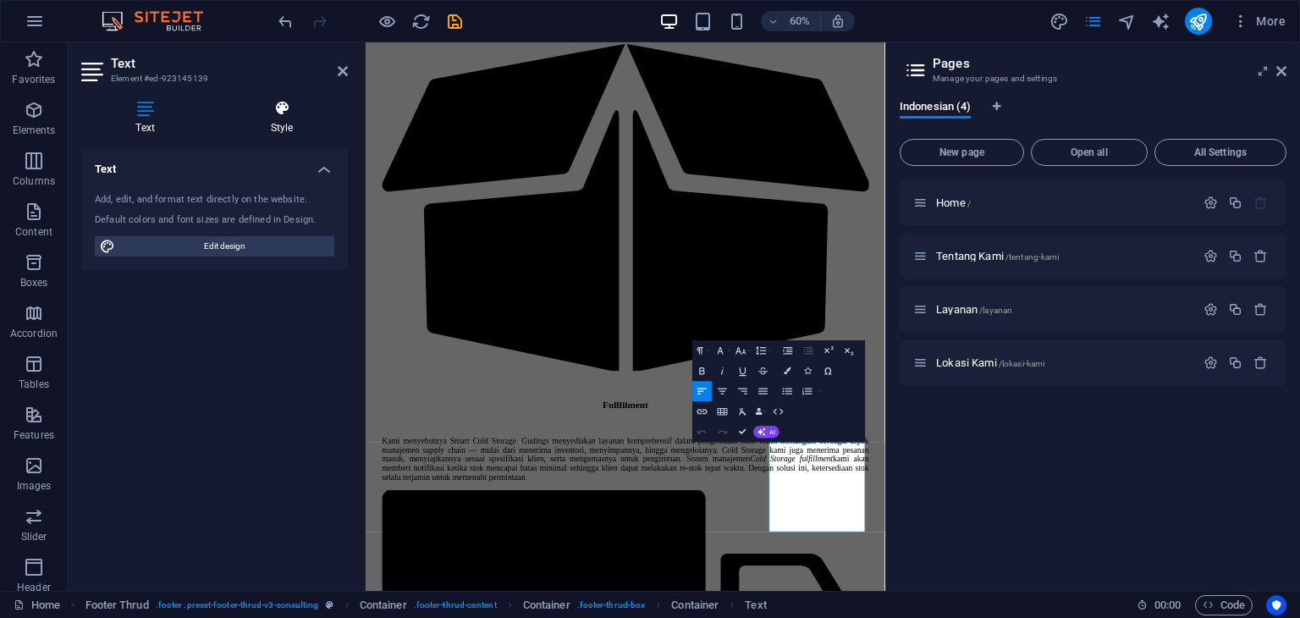
click at [291, 109] on icon at bounding box center [282, 108] width 132 height 17
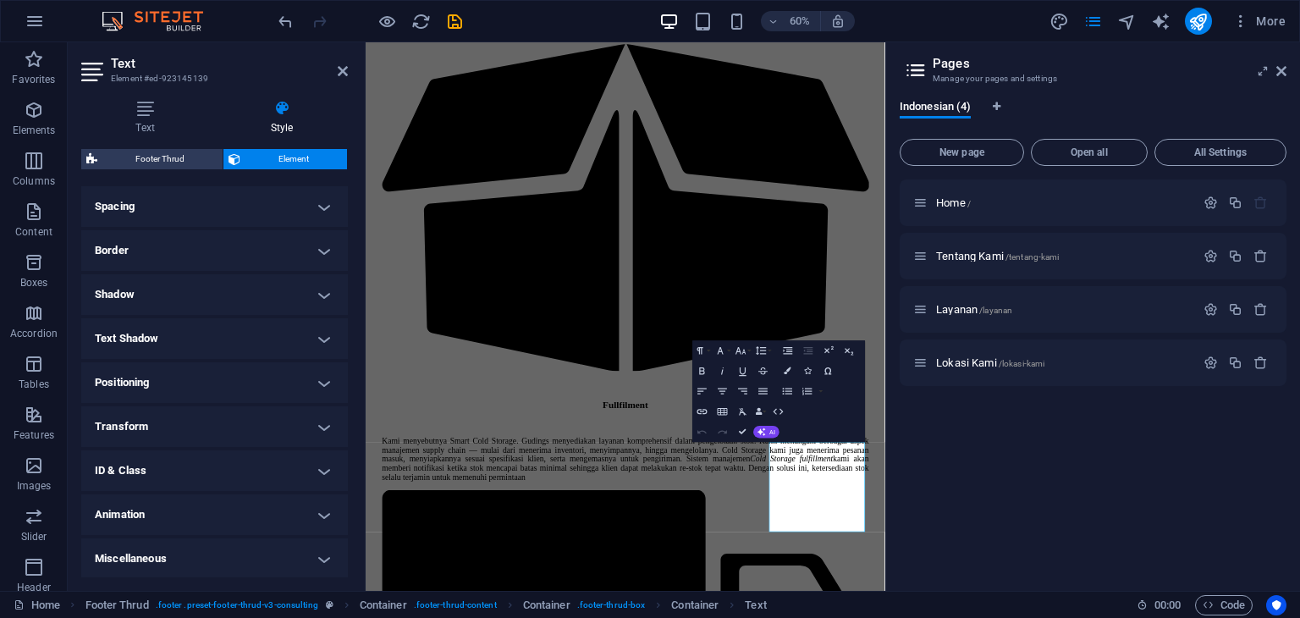
scroll to position [322, 0]
click at [319, 377] on h4 "Positioning" at bounding box center [214, 381] width 267 height 41
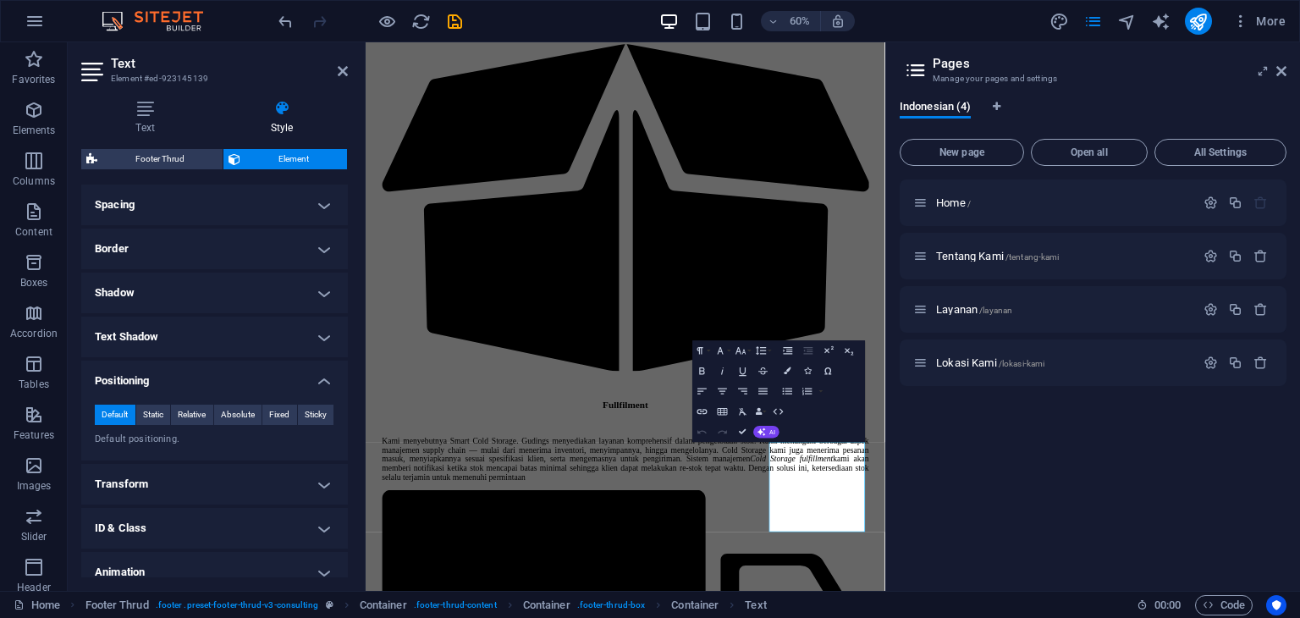
click at [319, 377] on h4 "Positioning" at bounding box center [214, 376] width 267 height 30
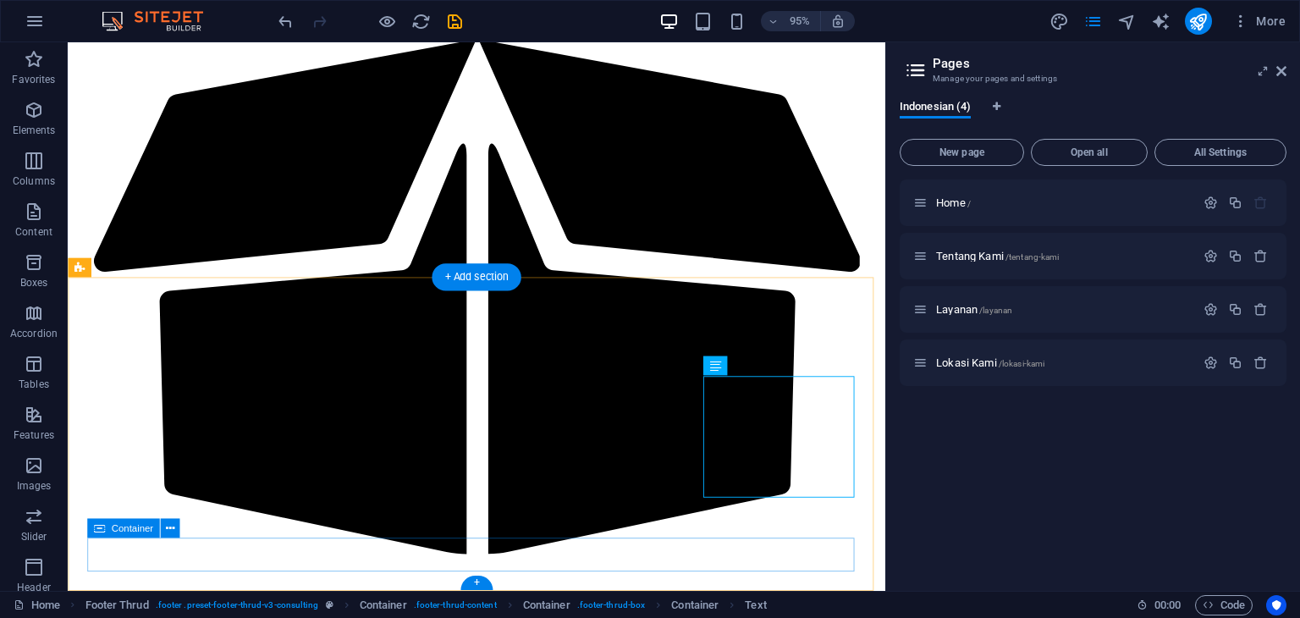
scroll to position [5451, 0]
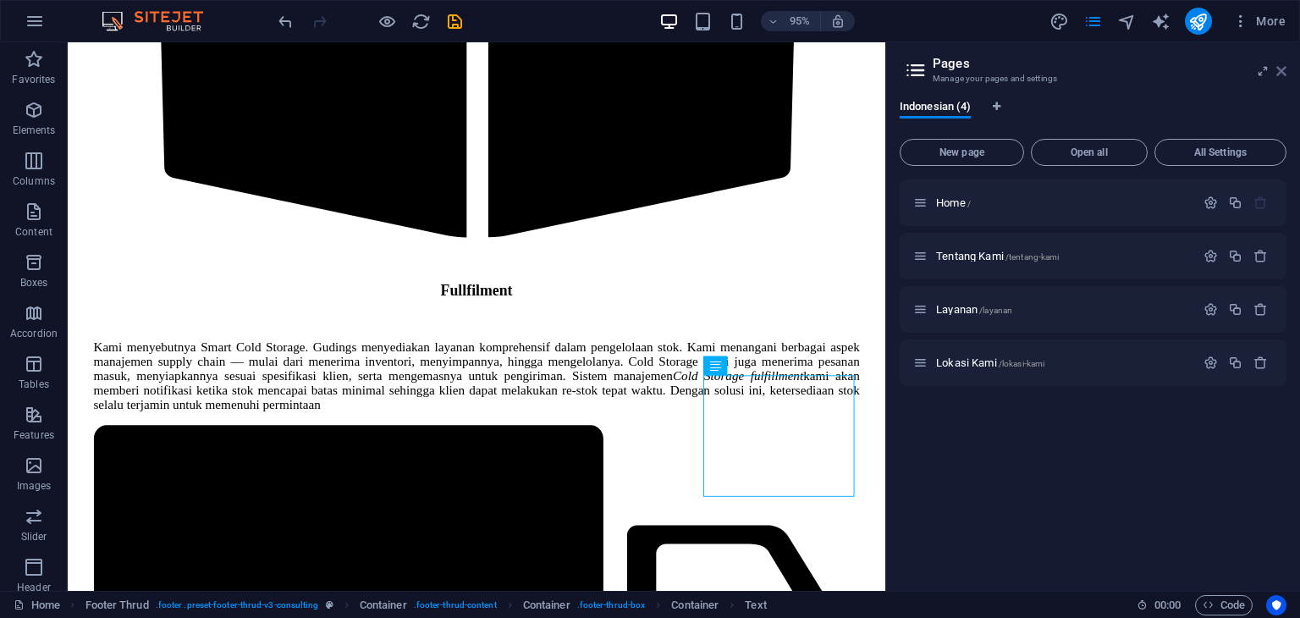
click at [1280, 70] on icon at bounding box center [1282, 71] width 10 height 14
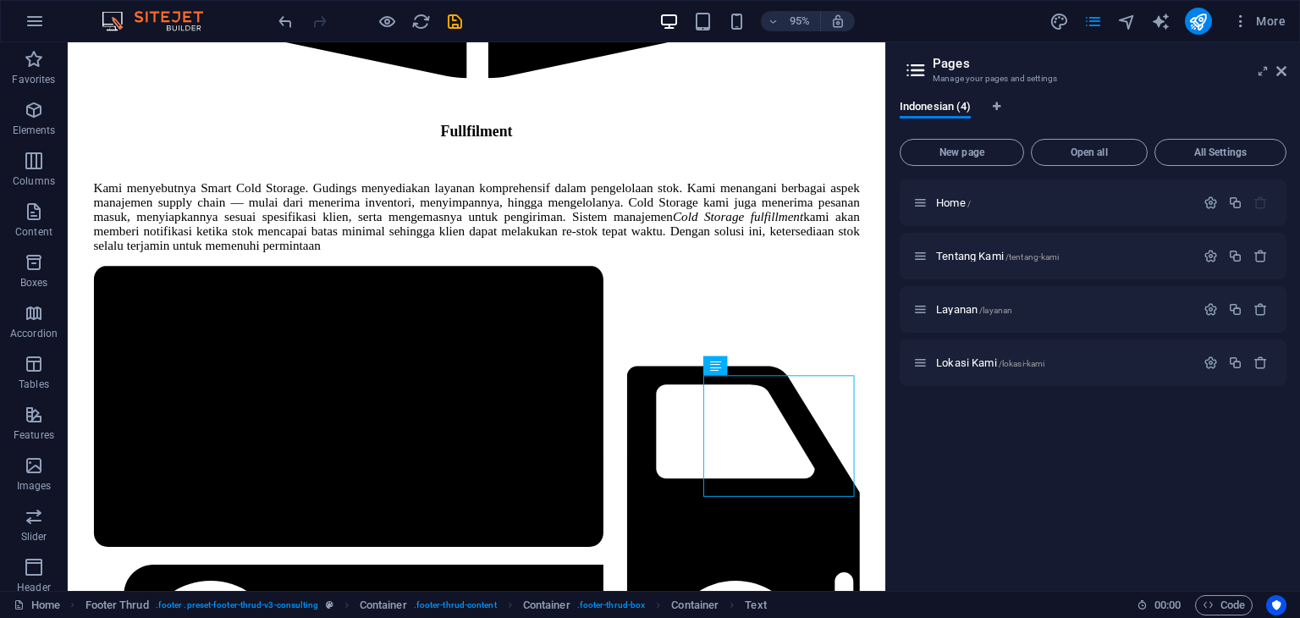
scroll to position [5209, 0]
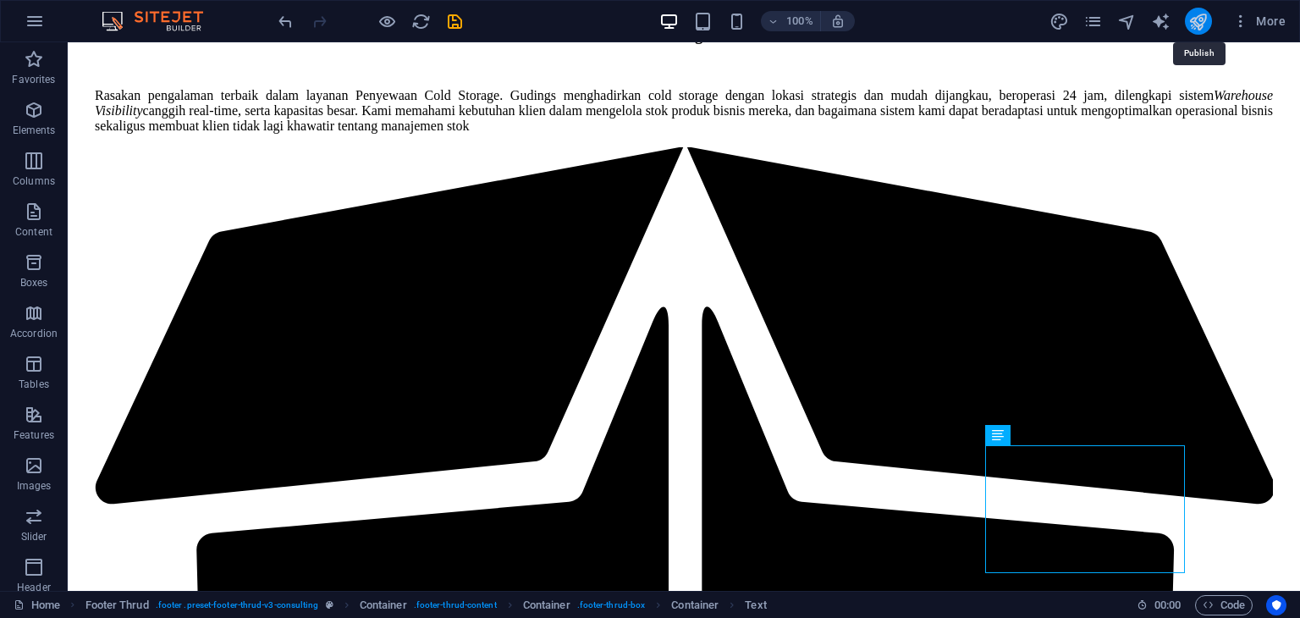
click at [1199, 20] on icon "publish" at bounding box center [1198, 21] width 19 height 19
